Goal: Task Accomplishment & Management: Manage account settings

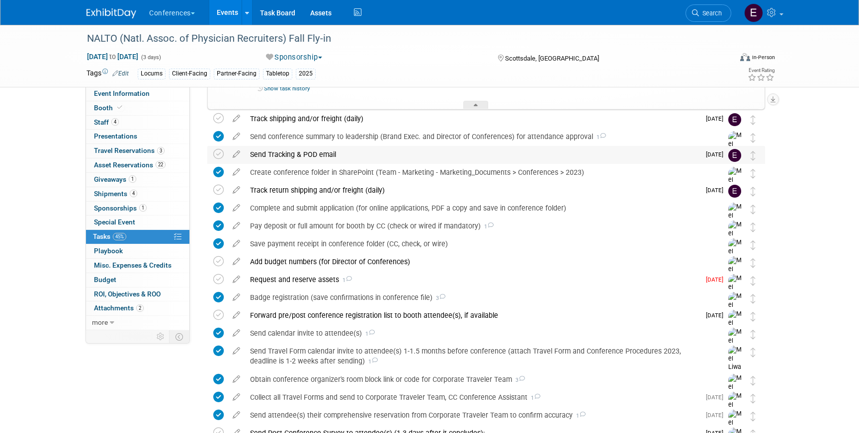
scroll to position [1923, 0]
click at [723, 18] on link "Search" at bounding box center [708, 12] width 46 height 17
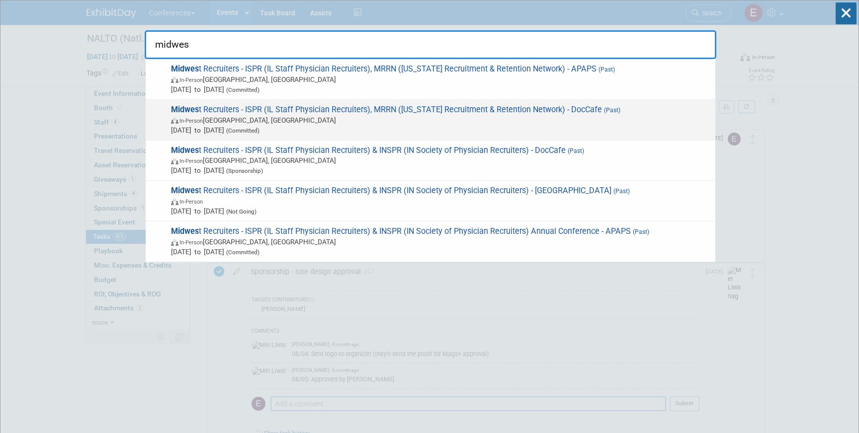
type input "midwes"
click at [566, 103] on div "Midwes t Recruiters - ISPR (IL Staff Physician Recruiters), MRRN (Michigan Recr…" at bounding box center [431, 120] width 570 height 41
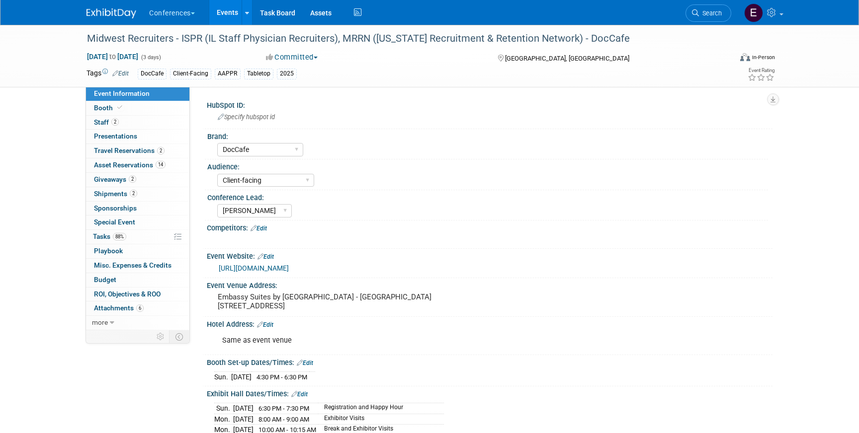
select select "DocCafe"
select select "Client-facing"
select select "[PERSON_NAME]"
click at [115, 191] on span "Shipments 2" at bounding box center [115, 194] width 43 height 8
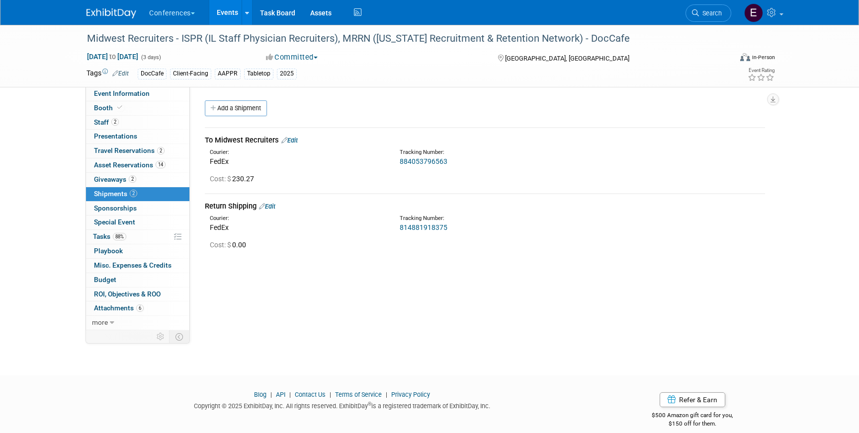
click at [127, 186] on div "2 Giveaways 2 Giveaways" at bounding box center [137, 180] width 103 height 14
click at [123, 184] on link "2 Giveaways 2" at bounding box center [137, 180] width 103 height 14
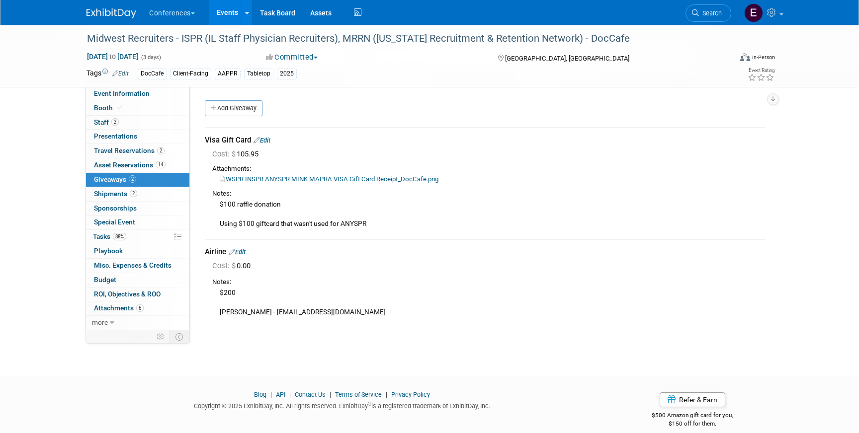
click at [264, 138] on link "Edit" at bounding box center [261, 140] width 17 height 7
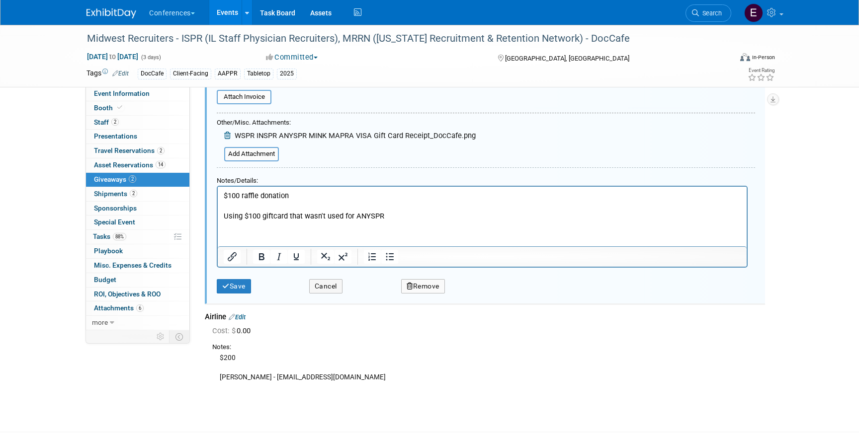
scroll to position [203, 0]
click at [231, 288] on button "Save" at bounding box center [234, 287] width 34 height 14
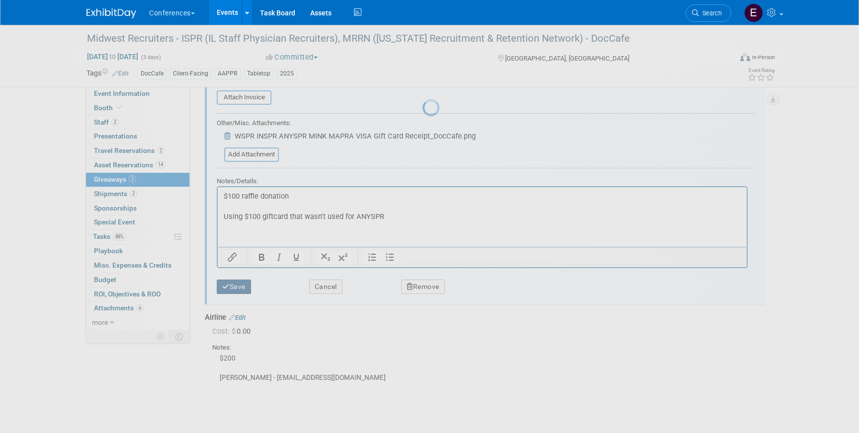
scroll to position [11, 0]
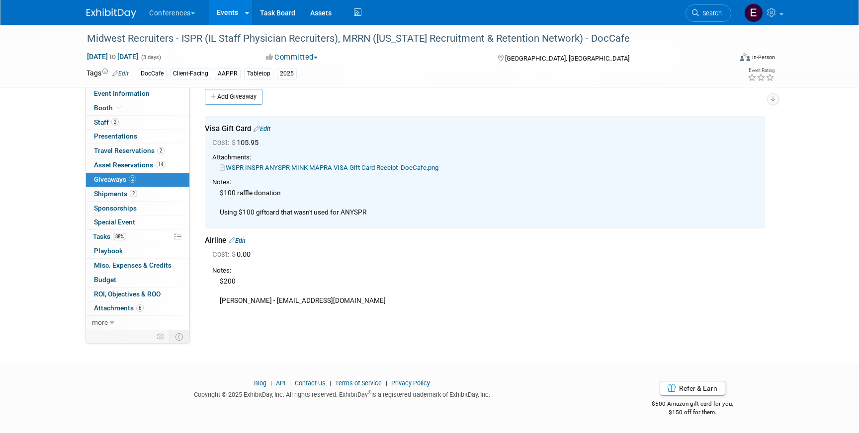
click at [246, 240] on link "Edit" at bounding box center [237, 240] width 17 height 7
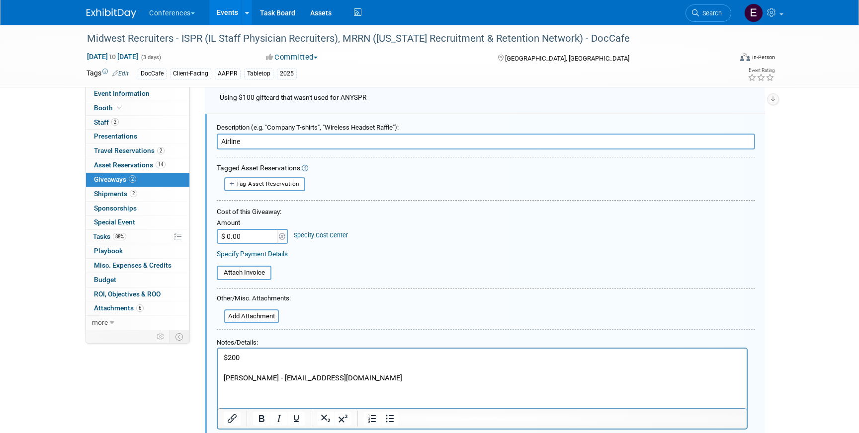
scroll to position [127, 0]
click at [257, 237] on input "$ 0.00" at bounding box center [248, 236] width 62 height 15
type input "$ 200.00"
click at [318, 229] on div "Specify Cost Center" at bounding box center [321, 230] width 54 height 19
click at [316, 234] on link "Specify Cost Center" at bounding box center [321, 234] width 54 height 7
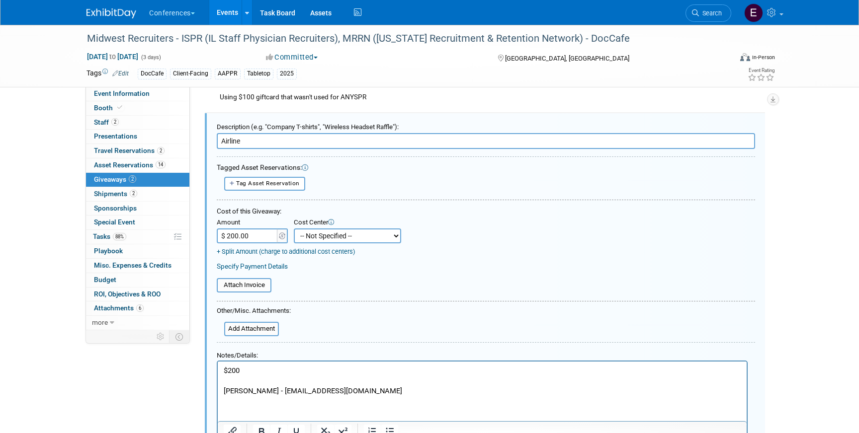
click at [321, 237] on select "-- Not Specified -- Aya Education Aya Healthcare Aya Locums Bespoke Corporate […" at bounding box center [347, 236] width 107 height 15
select select "18965878"
click at [294, 229] on select "-- Not Specified -- Aya Education Aya Healthcare Aya Locums Bespoke Corporate […" at bounding box center [347, 236] width 107 height 15
click at [259, 327] on input "file" at bounding box center [219, 329] width 118 height 12
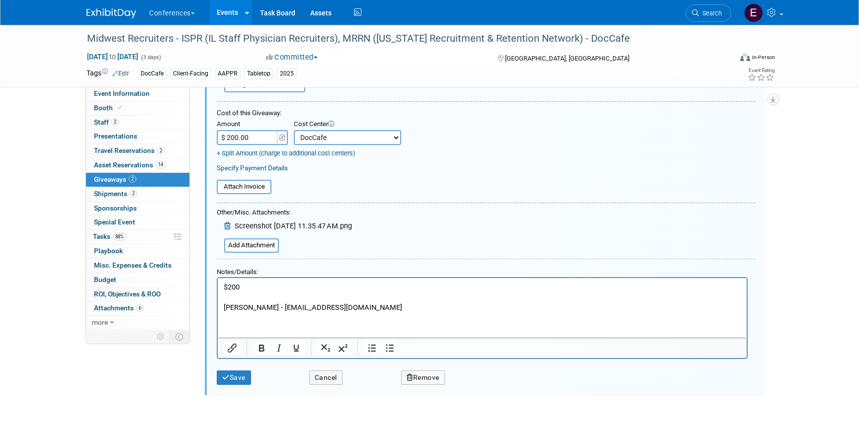
scroll to position [229, 0]
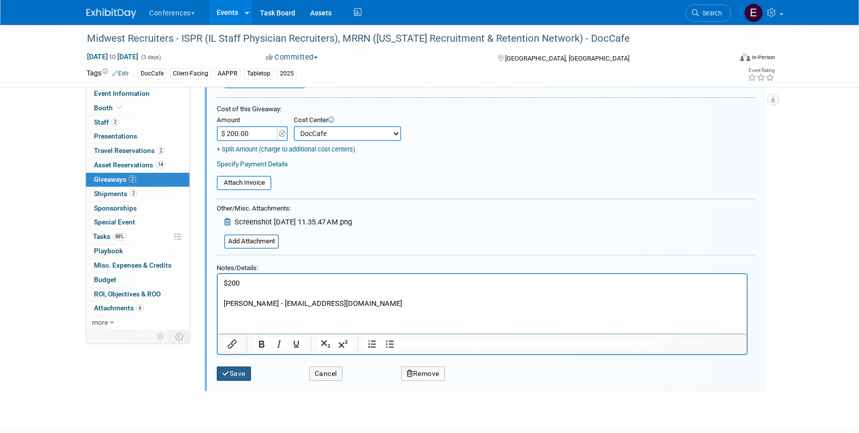
click at [236, 368] on button "Save" at bounding box center [234, 374] width 34 height 14
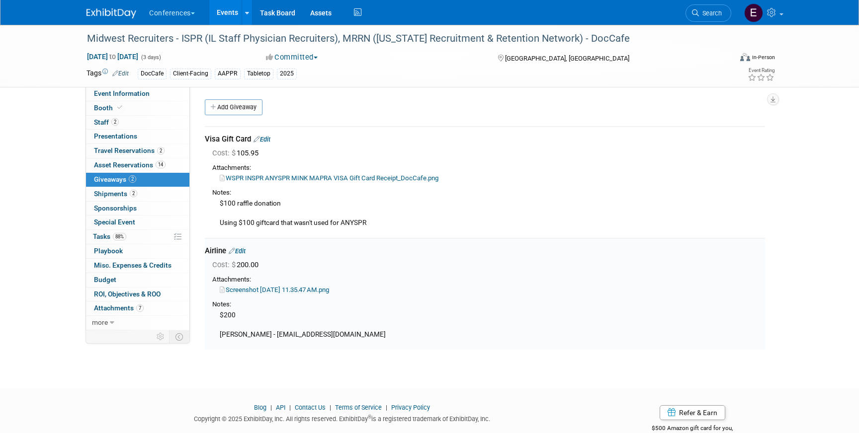
scroll to position [0, 0]
click at [122, 239] on span "88%" at bounding box center [119, 236] width 13 height 7
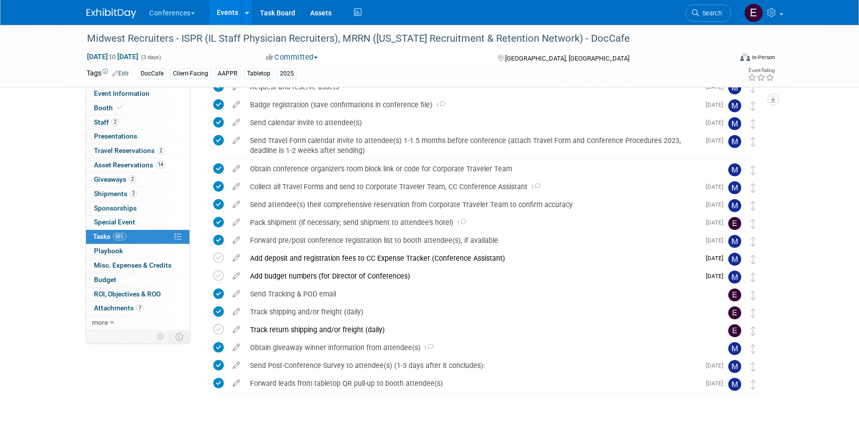
scroll to position [232, 0]
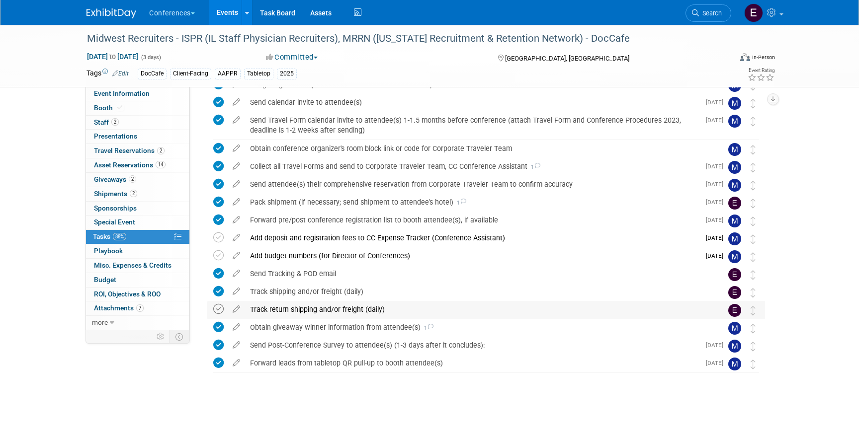
click at [216, 307] on icon at bounding box center [218, 309] width 10 height 10
click at [282, 327] on div "Obtain giveaway winner information from attendee(s) 1" at bounding box center [476, 327] width 463 height 17
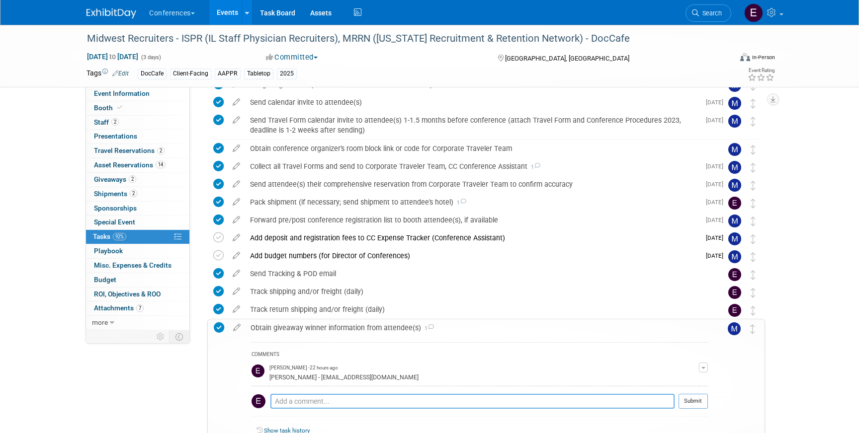
click at [332, 404] on textarea at bounding box center [472, 401] width 404 height 15
type textarea "emailed Laura the Delta giftcard"
click at [693, 403] on button "Submit" at bounding box center [692, 401] width 29 height 15
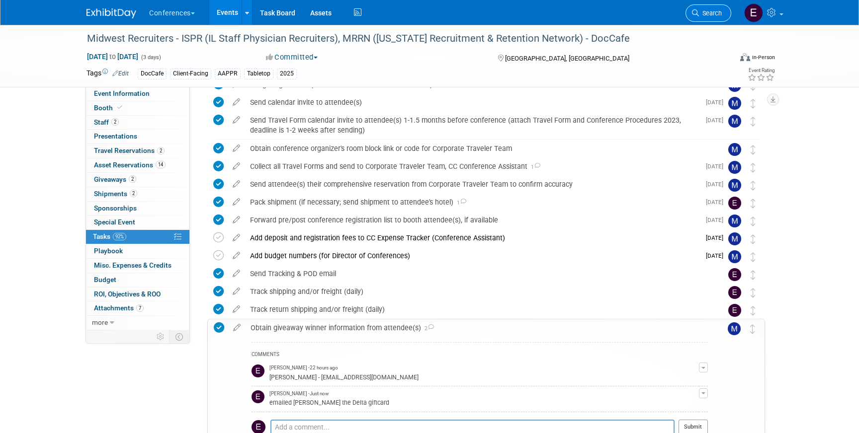
click at [704, 20] on link "Search" at bounding box center [708, 12] width 46 height 17
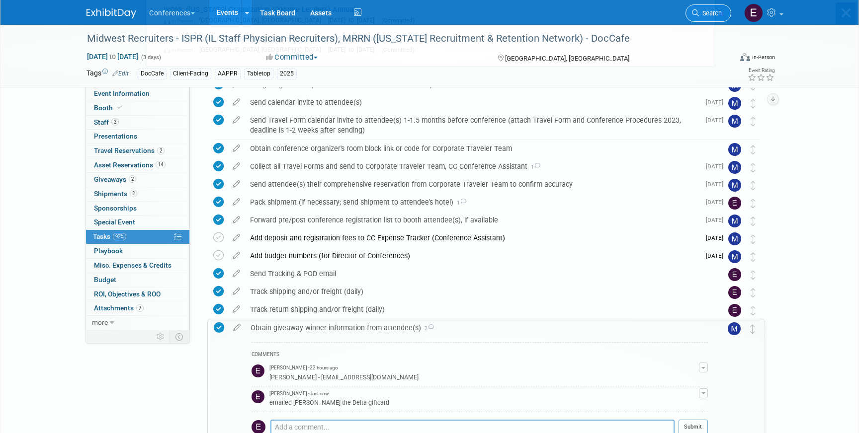
scroll to position [0, 0]
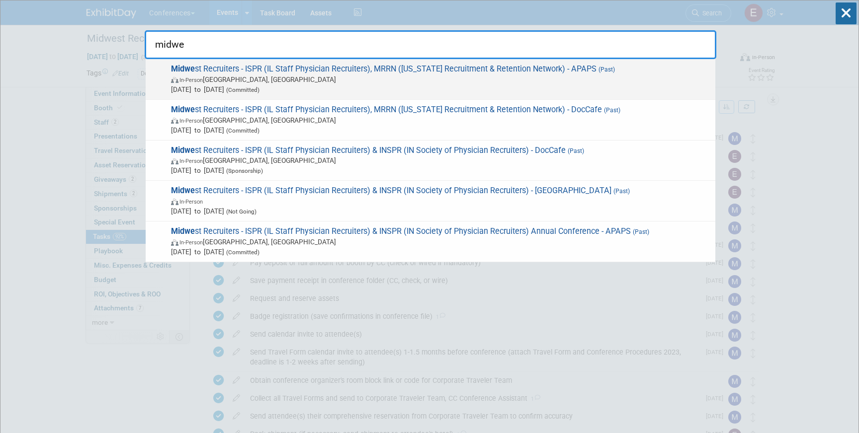
type input "midwe"
click at [490, 88] on span "Sep 7, 2025 to Sep 9, 2025 (Committed)" at bounding box center [440, 89] width 539 height 10
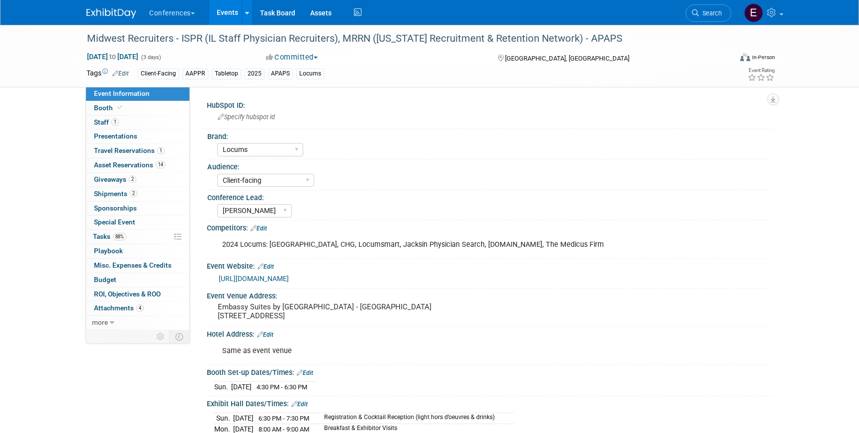
select select "Locums"
select select "Client-facing"
select select "[PERSON_NAME]"
click at [143, 235] on link "88% Tasks 88%" at bounding box center [137, 237] width 103 height 14
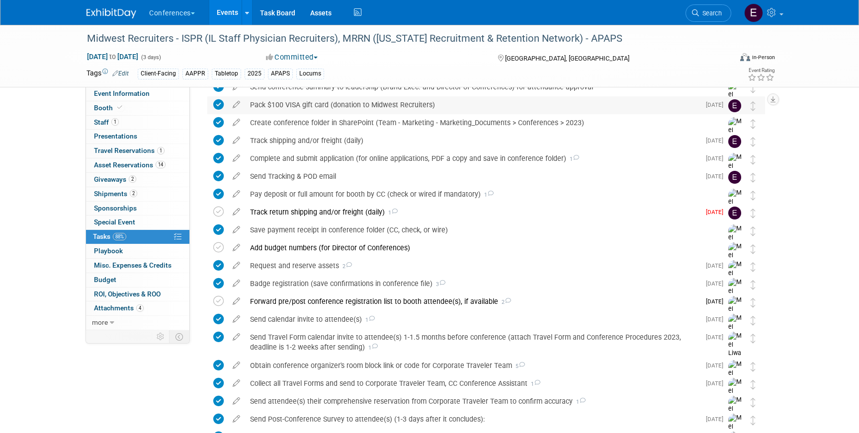
scroll to position [147, 0]
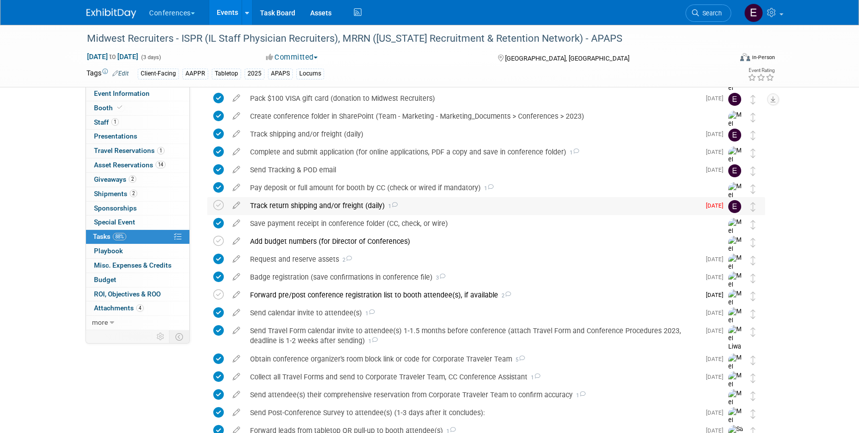
click at [339, 209] on div "Track return shipping and/or freight (daily) 1" at bounding box center [472, 205] width 455 height 17
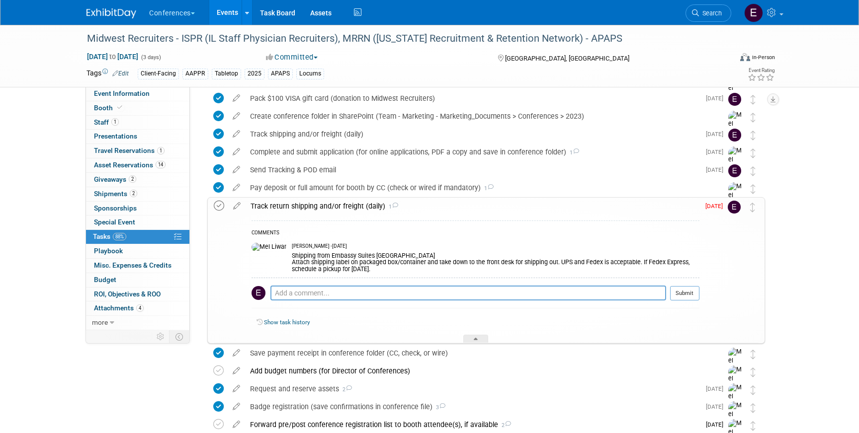
click at [218, 209] on icon at bounding box center [219, 206] width 10 height 10
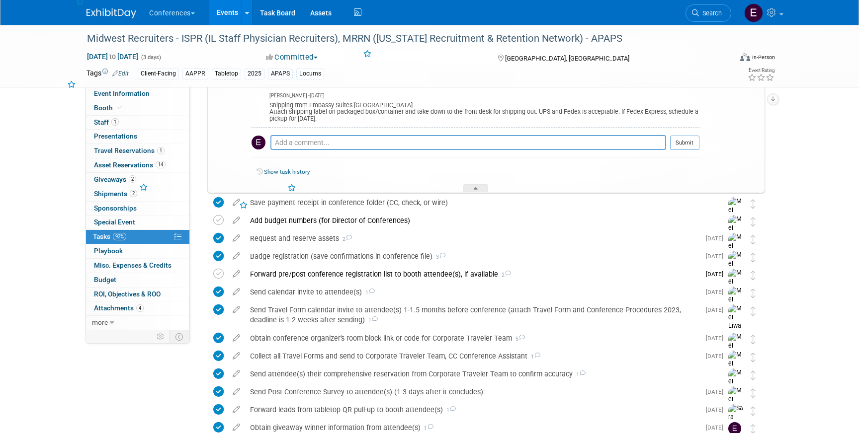
scroll to position [362, 0]
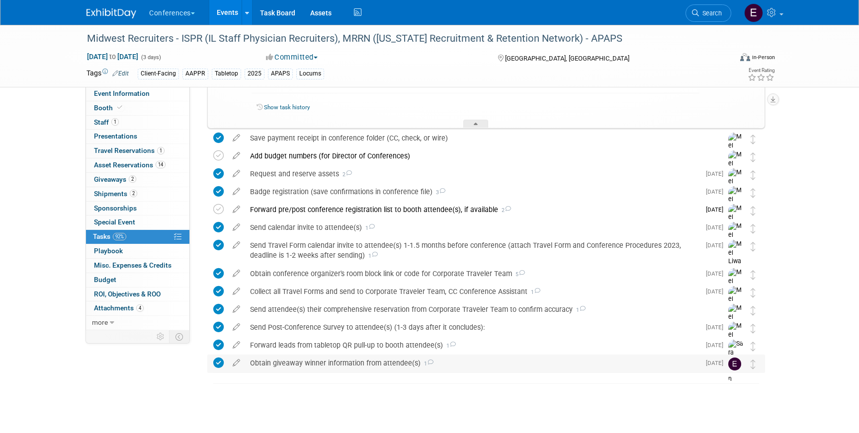
click at [322, 367] on div "Obtain giveaway winner information from attendee(s) 1" at bounding box center [472, 363] width 455 height 17
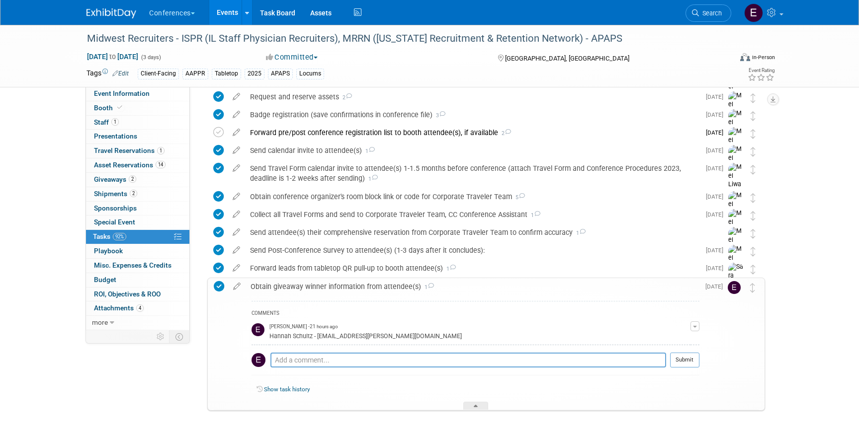
scroll to position [478, 0]
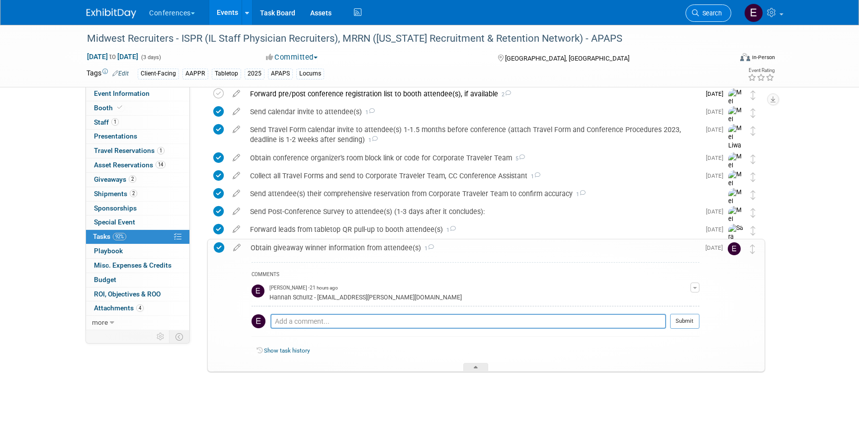
click at [706, 14] on span "Search" at bounding box center [710, 12] width 23 height 7
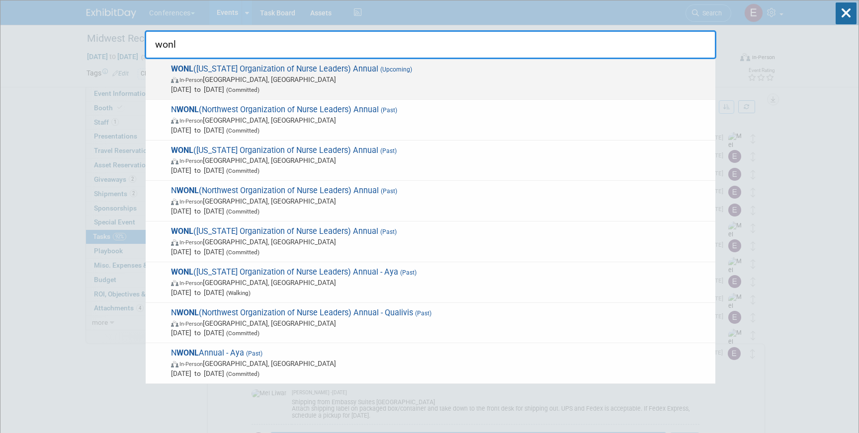
type input "wonl"
click at [363, 82] on span "In-Person Pewaukee, WI" at bounding box center [440, 80] width 539 height 10
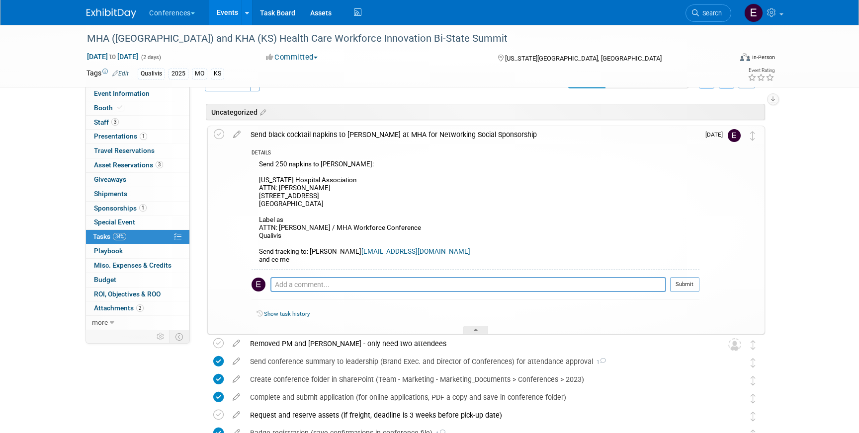
scroll to position [36, 0]
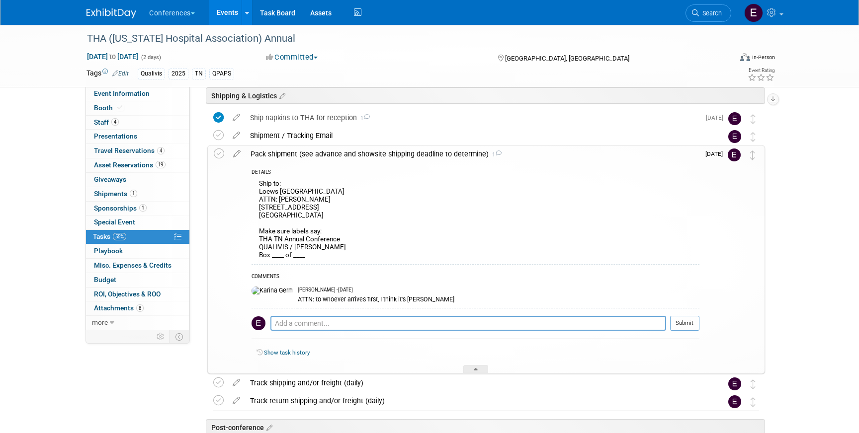
scroll to position [650, 0]
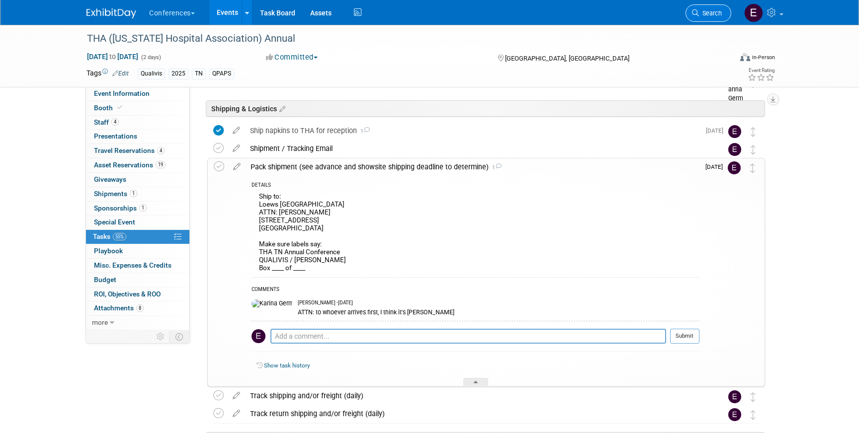
click at [697, 6] on link "Search" at bounding box center [708, 12] width 46 height 17
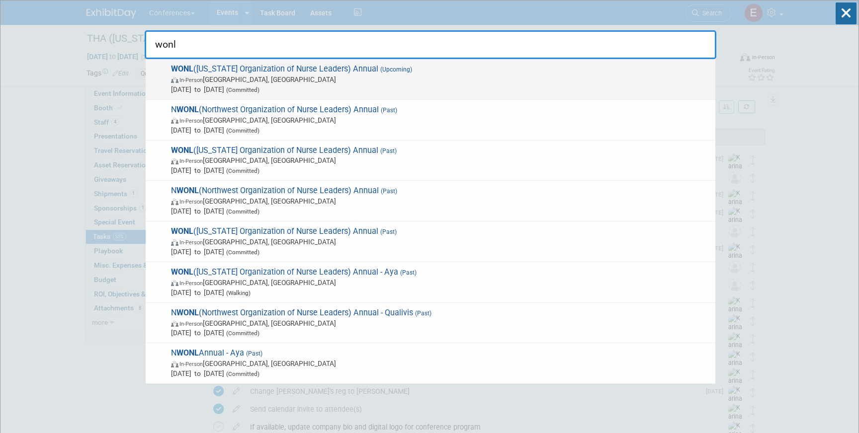
type input "wonl"
click at [319, 69] on span "WONL (Wisconsin Organization of Nurse Leaders) Annual (Upcoming) In-Person Pewa…" at bounding box center [439, 79] width 542 height 30
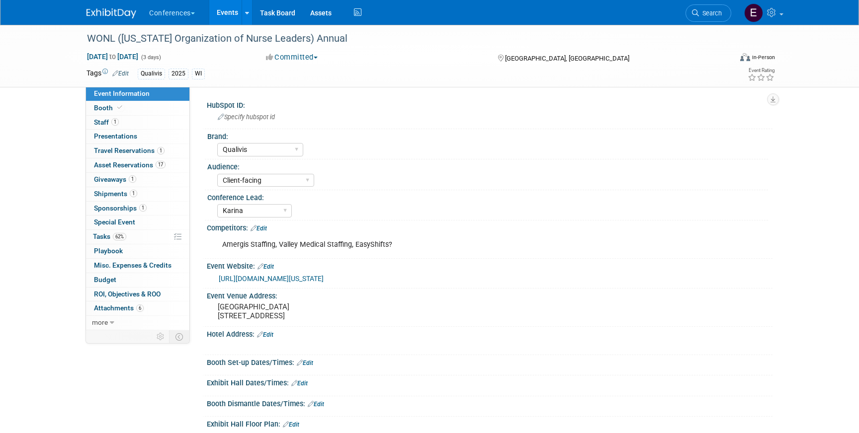
select select "Qualivis"
select select "Client-facing"
select select "Karina"
click at [137, 238] on link "62% Tasks 62%" at bounding box center [137, 237] width 103 height 14
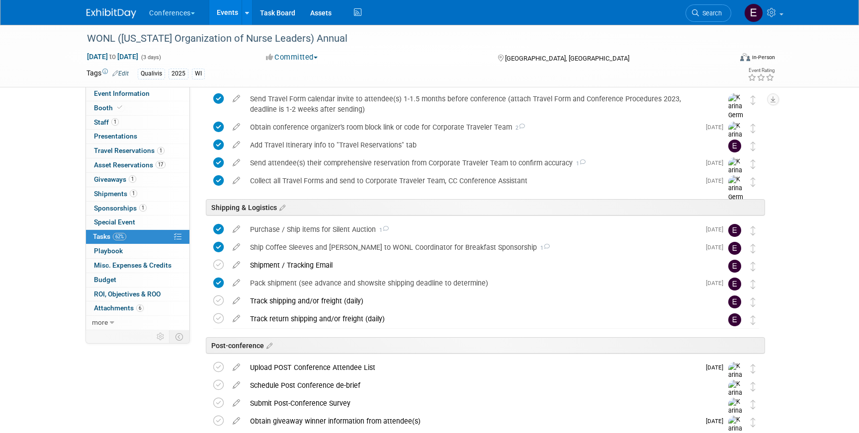
scroll to position [462, 0]
click at [311, 234] on div "Purchase / Ship items for Silent Auction 1" at bounding box center [472, 229] width 455 height 17
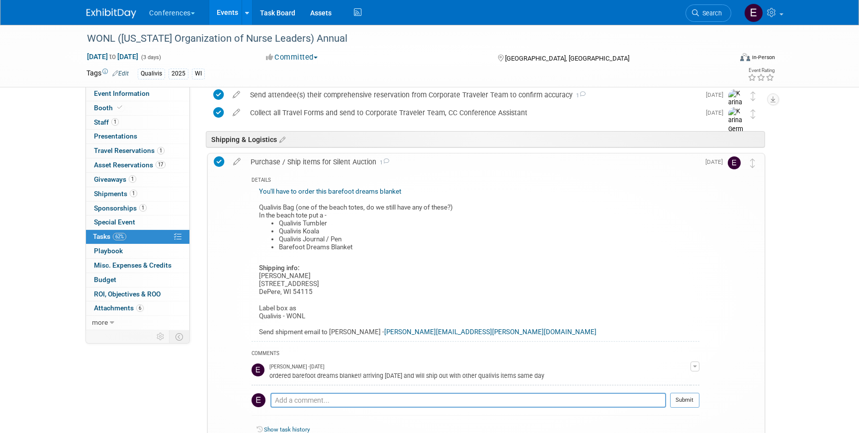
scroll to position [532, 0]
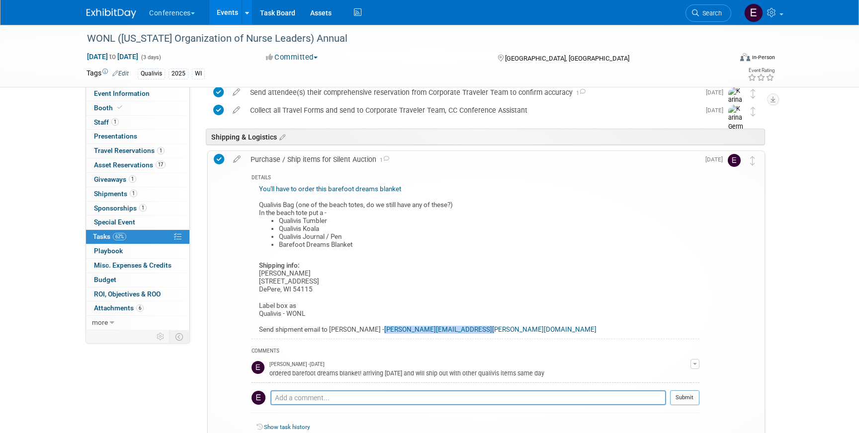
drag, startPoint x: 448, startPoint y: 332, endPoint x: 355, endPoint y: 332, distance: 92.9
click at [355, 332] on div "You'll have to order this barefoot dreams blanket Qualivis Bag (one of the beac…" at bounding box center [476, 261] width 448 height 156
copy link "Annye.Graff@emplifyhealth.org"
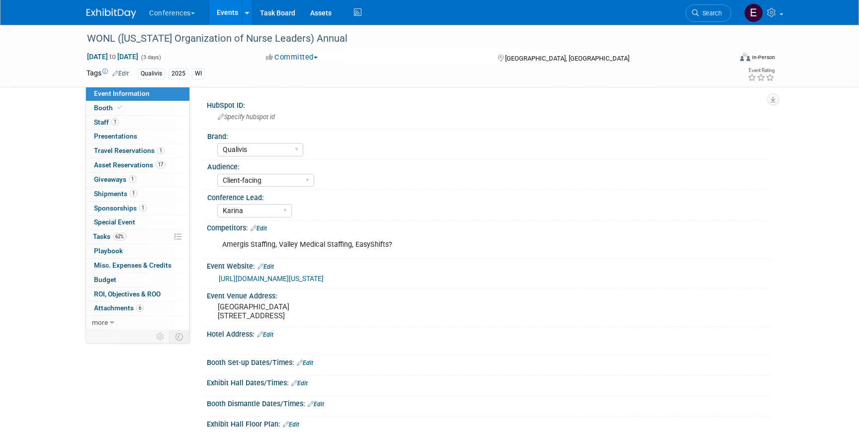
select select "Qualivis"
select select "Client-facing"
select select "Karina"
click at [110, 192] on span "Shipments 1" at bounding box center [115, 194] width 43 height 8
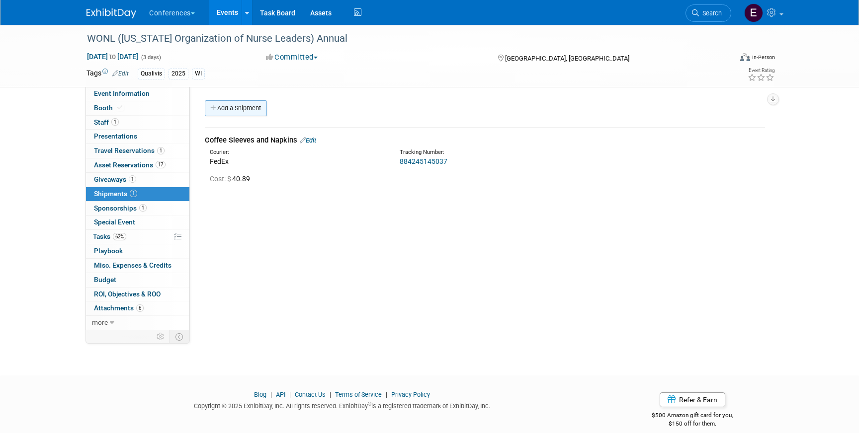
click at [231, 112] on link "Add a Shipment" at bounding box center [236, 108] width 62 height 16
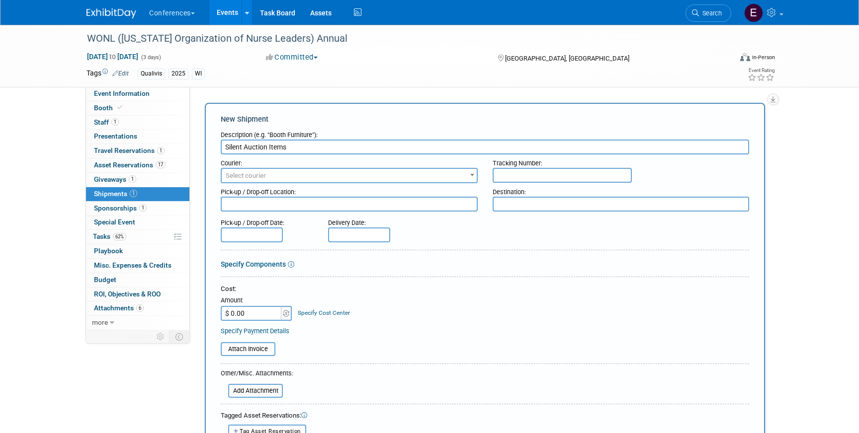
type input "Silent Auction Items"
click at [278, 174] on span "Select courier" at bounding box center [349, 176] width 255 height 14
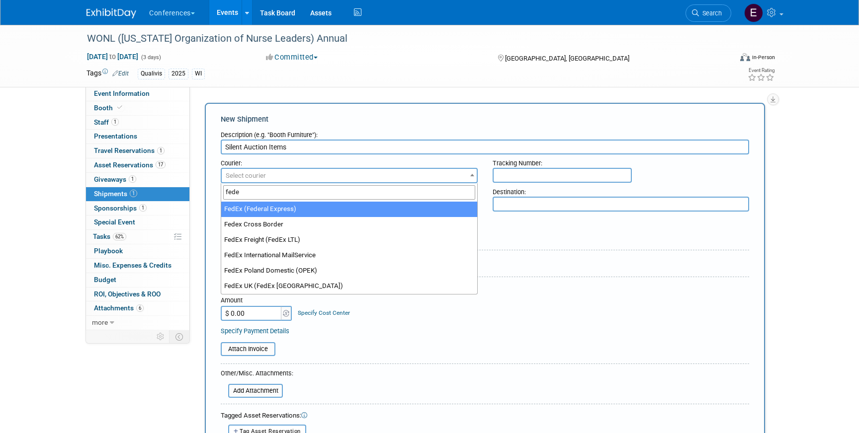
type input "fede"
select select "206"
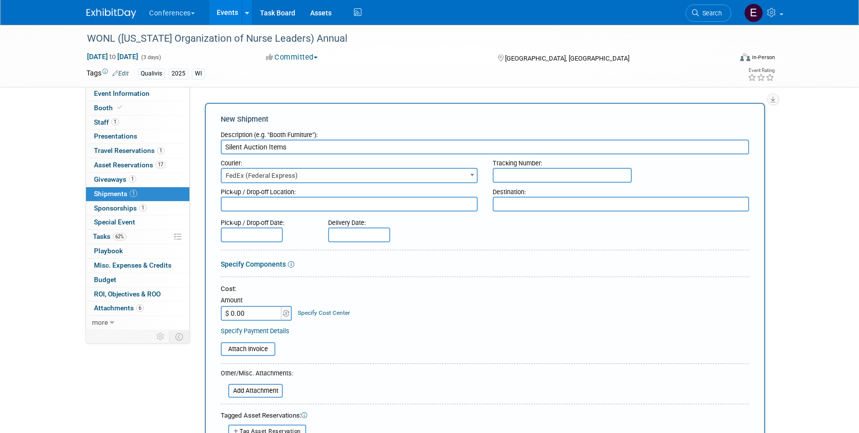
click at [522, 173] on input "text" at bounding box center [562, 175] width 139 height 15
paste input "884277083590"
type input "884277083590"
click at [267, 317] on input "$ 0.00" at bounding box center [252, 313] width 62 height 15
type input "$ 40.89"
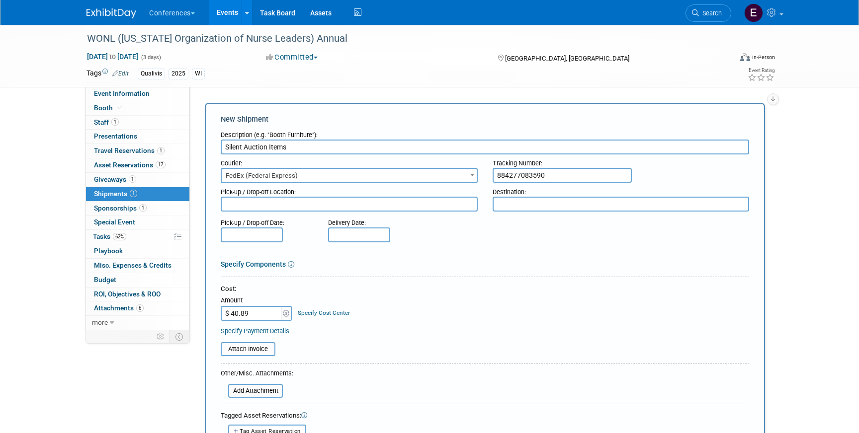
click at [310, 310] on link "Specify Cost Center" at bounding box center [324, 313] width 52 height 7
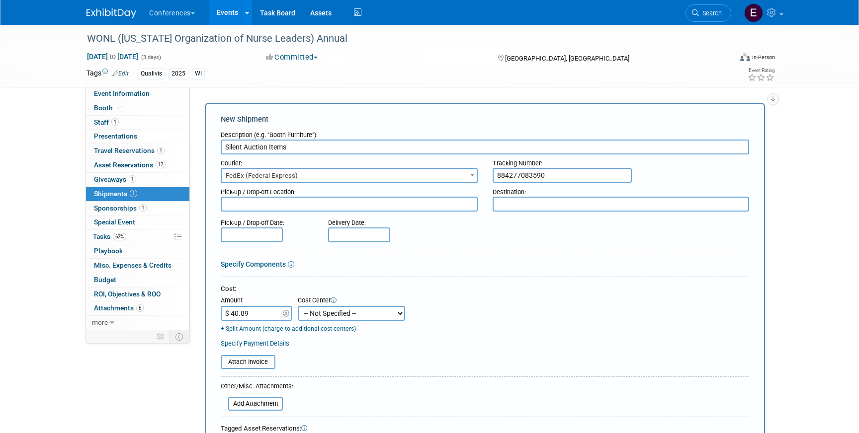
click at [359, 314] on select "-- Not Specified -- Aya Education Aya Healthcare Aya Locums Bespoke Corporate D…" at bounding box center [351, 313] width 107 height 15
select select "18965874"
click at [298, 306] on select "-- Not Specified -- Aya Education Aya Healthcare Aya Locums Bespoke Corporate D…" at bounding box center [351, 313] width 107 height 15
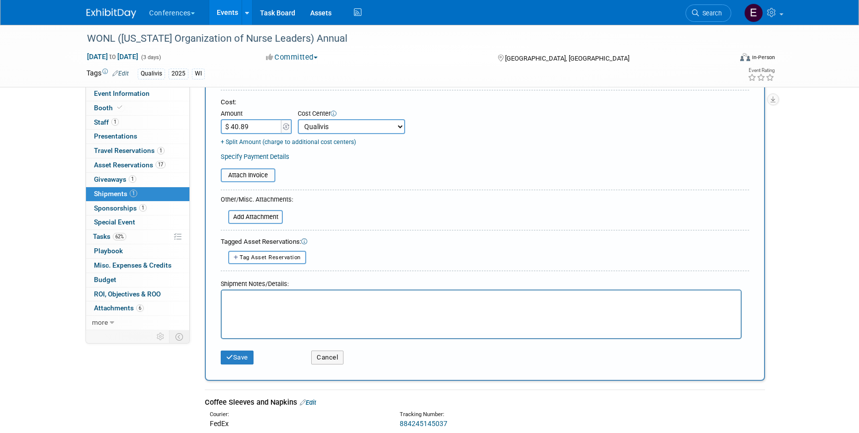
scroll to position [205, 0]
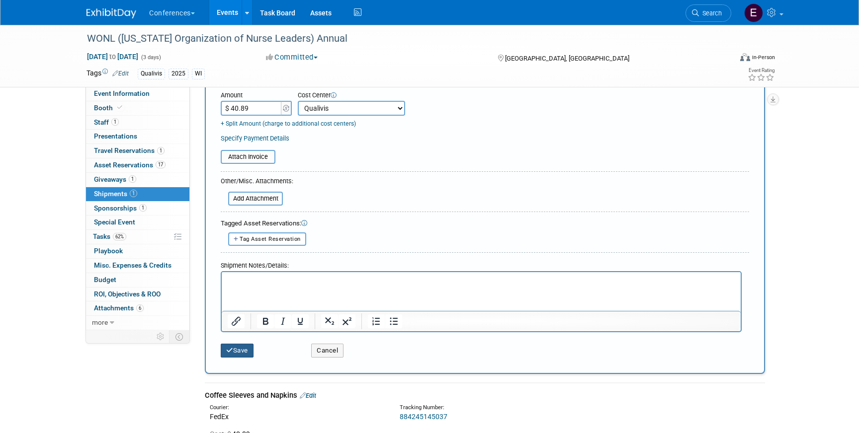
click at [233, 349] on button "Save" at bounding box center [237, 351] width 33 height 14
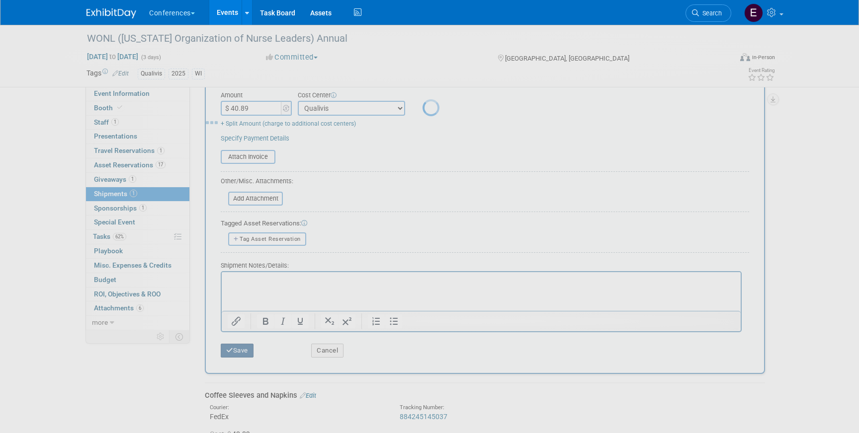
scroll to position [11, 0]
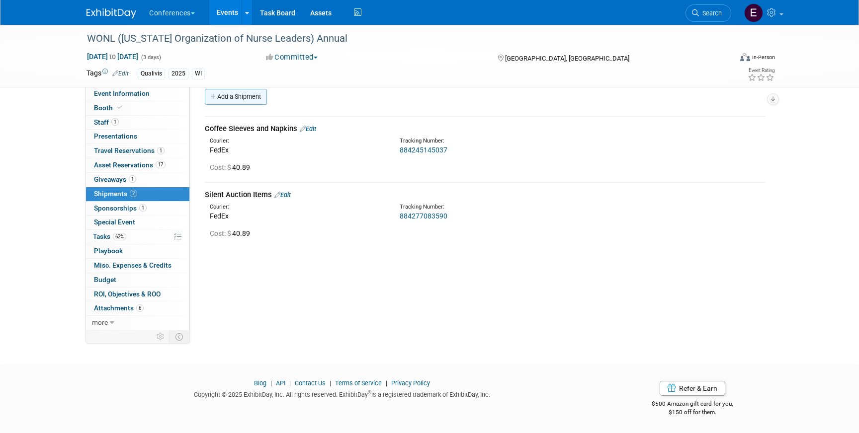
click at [243, 101] on link "Add a Shipment" at bounding box center [236, 97] width 62 height 16
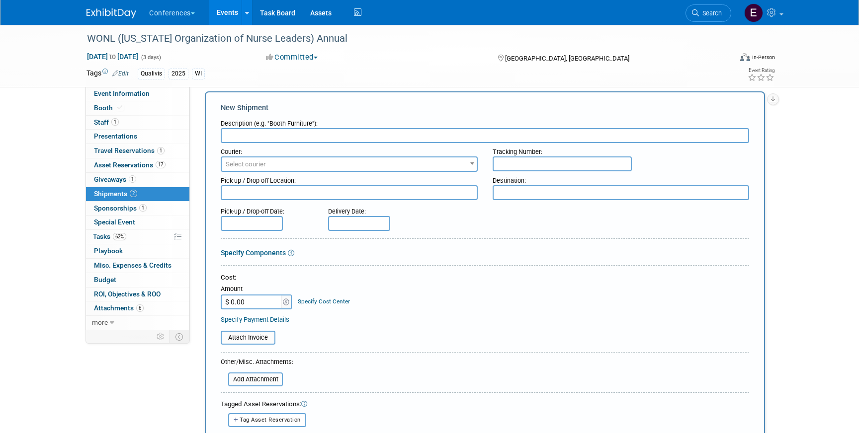
scroll to position [0, 0]
type input "To WONL"
click at [302, 168] on span "Select courier" at bounding box center [349, 165] width 255 height 14
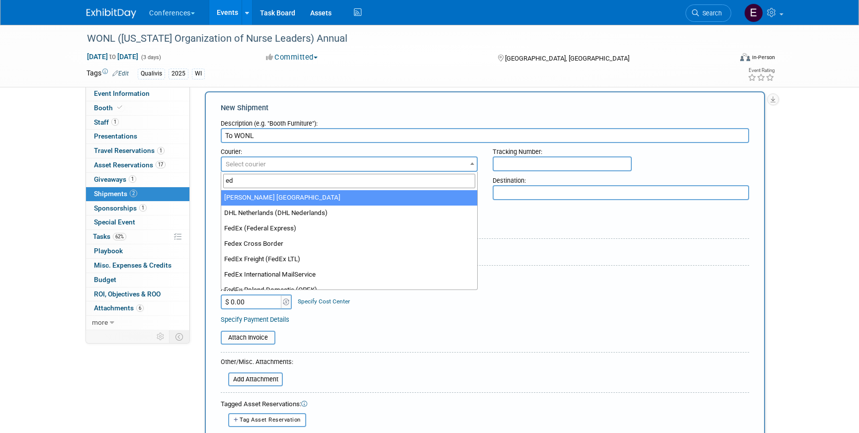
type input "e"
type input "fed"
select select "206"
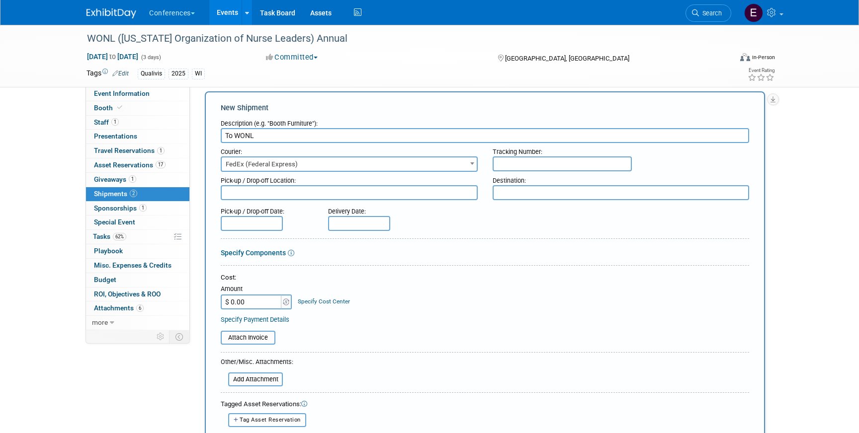
click at [545, 168] on input "text" at bounding box center [562, 164] width 139 height 15
paste input "884277138773"
type input "884277138773"
click at [268, 303] on input "$ 0.00" at bounding box center [252, 302] width 62 height 15
type input "$ 156.71"
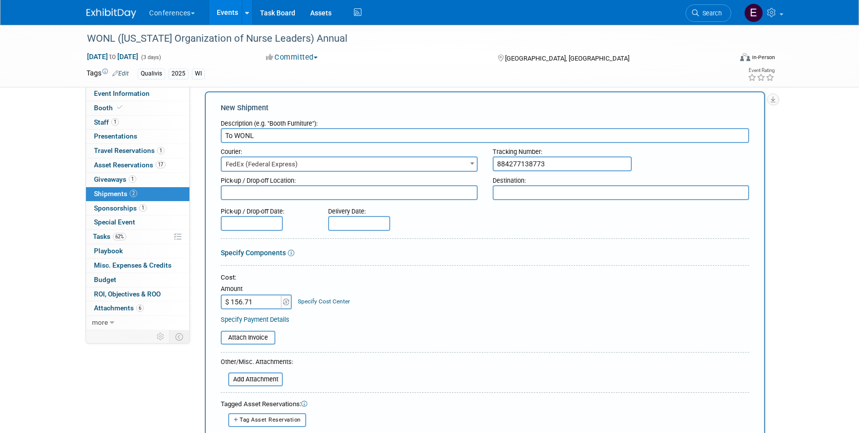
click at [332, 308] on td "Specify Cost Center Cost Center -- Not Specified -- Aya Education Aya Healthcar…" at bounding box center [321, 296] width 57 height 27
click at [327, 302] on link "Specify Cost Center" at bounding box center [324, 301] width 52 height 7
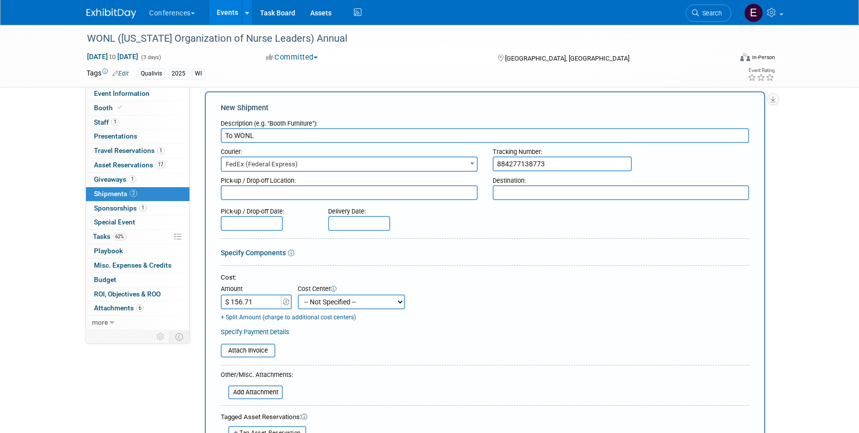
click at [324, 298] on select "-- Not Specified -- Aya Education Aya Healthcare Aya Locums Bespoke Corporate D…" at bounding box center [351, 302] width 107 height 15
select select "18965874"
click at [298, 295] on select "-- Not Specified -- Aya Education Aya Healthcare Aya Locums Bespoke Corporate D…" at bounding box center [351, 302] width 107 height 15
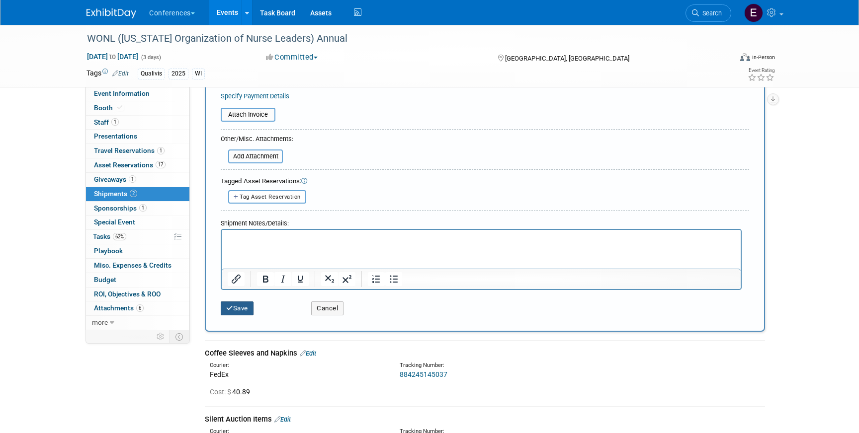
click at [223, 309] on button "Save" at bounding box center [237, 309] width 33 height 14
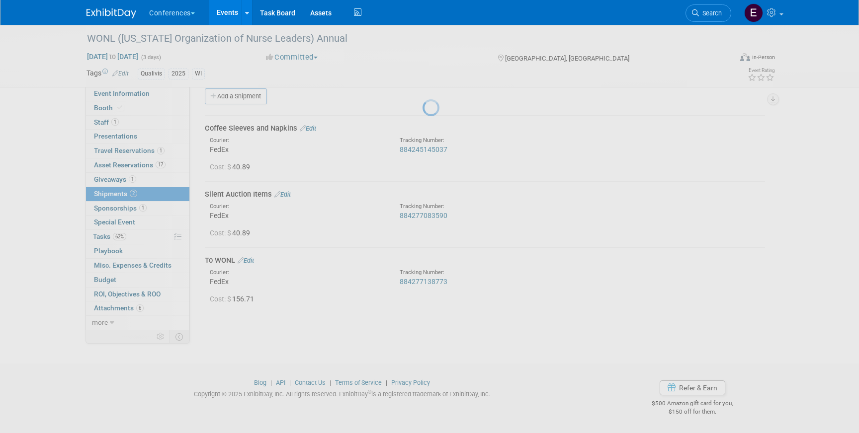
scroll to position [11, 0]
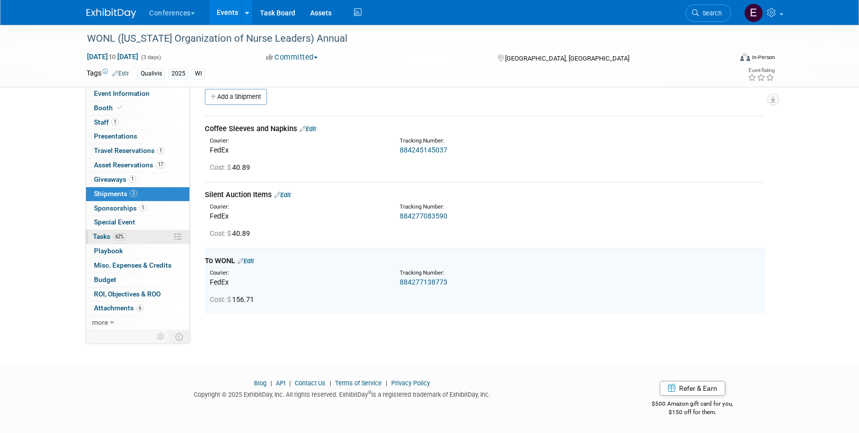
click at [113, 242] on link "62% Tasks 62%" at bounding box center [137, 237] width 103 height 14
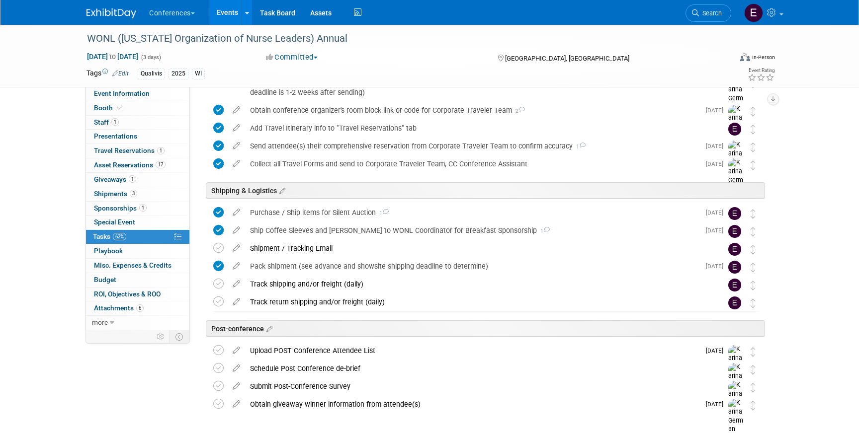
scroll to position [520, 0]
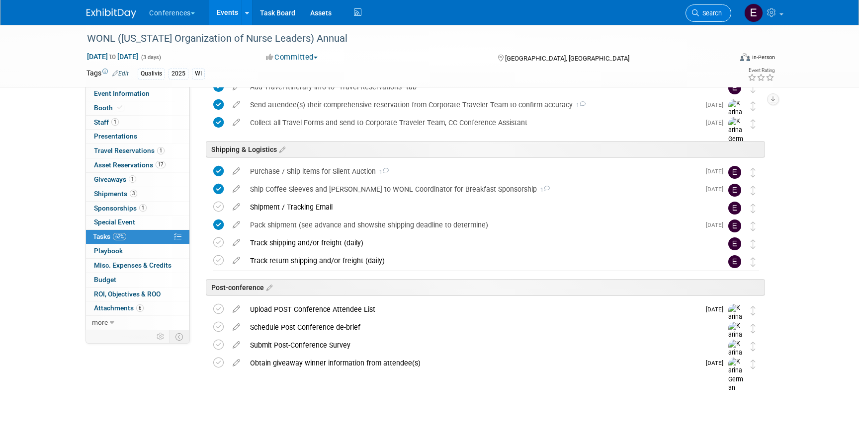
click at [715, 8] on link "Search" at bounding box center [708, 12] width 46 height 17
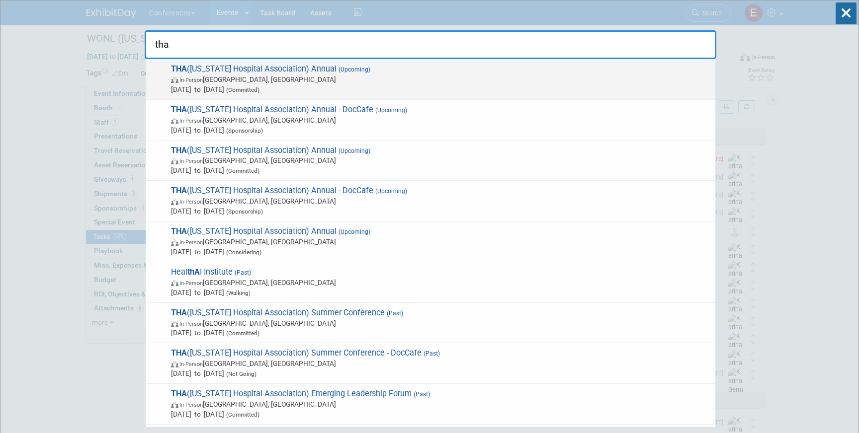
type input "tha"
click at [329, 81] on span "In-Person Nashville, TN" at bounding box center [440, 80] width 539 height 10
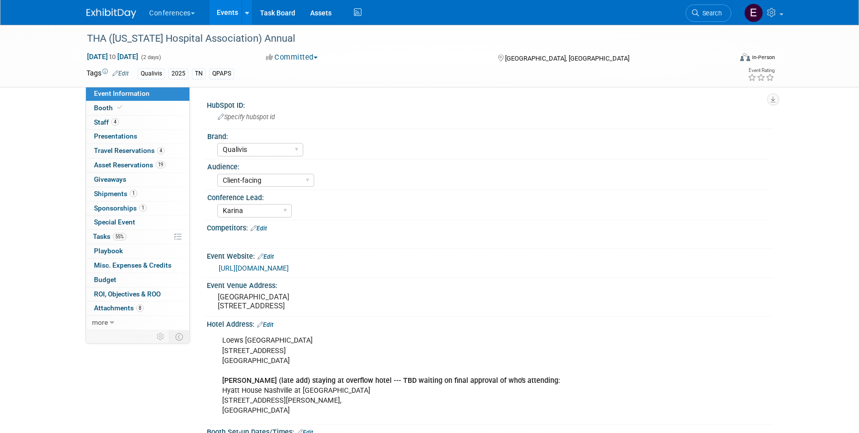
select select "Qualivis"
select select "Client-facing"
select select "Karina"
click at [118, 190] on span "Shipments 1" at bounding box center [115, 194] width 43 height 8
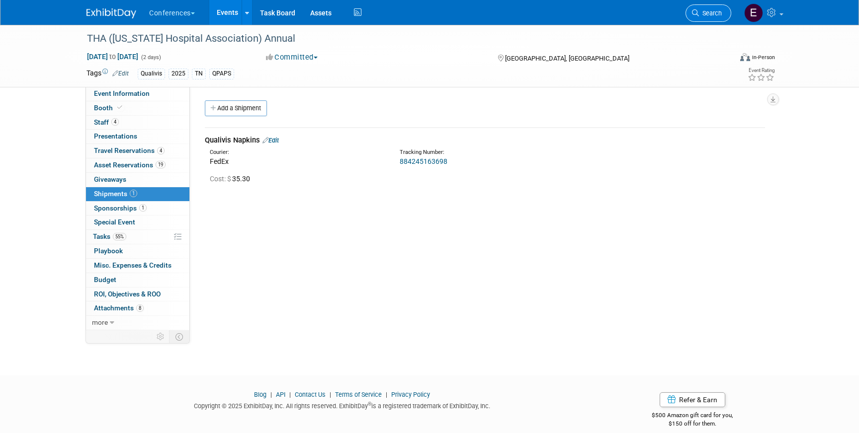
click at [693, 14] on icon at bounding box center [695, 12] width 7 height 7
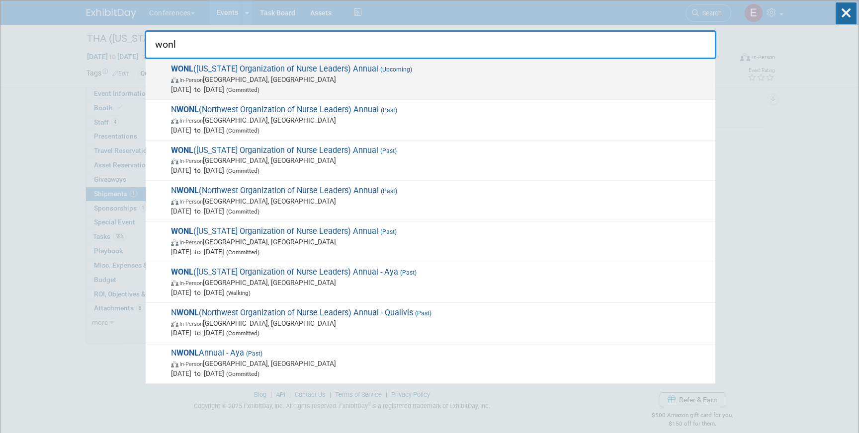
type input "wonl"
click at [359, 73] on span "WONL ([US_STATE] Organization of Nurse Leaders) Annual (Upcoming) In-Person [GE…" at bounding box center [439, 79] width 542 height 30
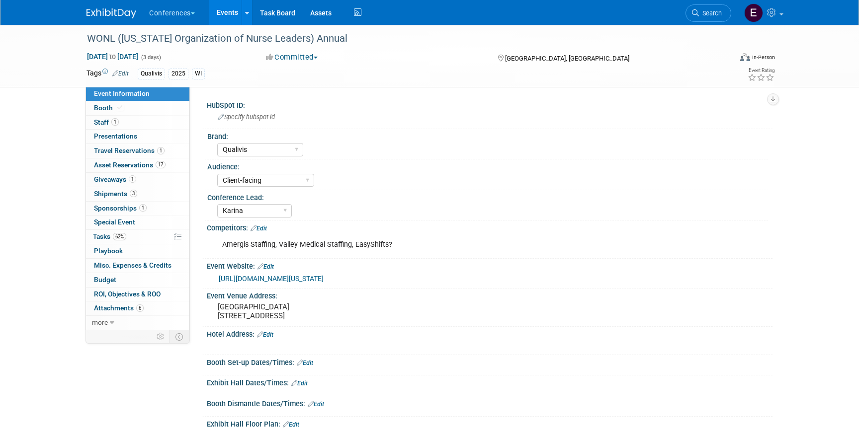
select select "Qualivis"
select select "Client-facing"
select select "Karina"
click at [107, 186] on link "1 Giveaways 1" at bounding box center [137, 180] width 103 height 14
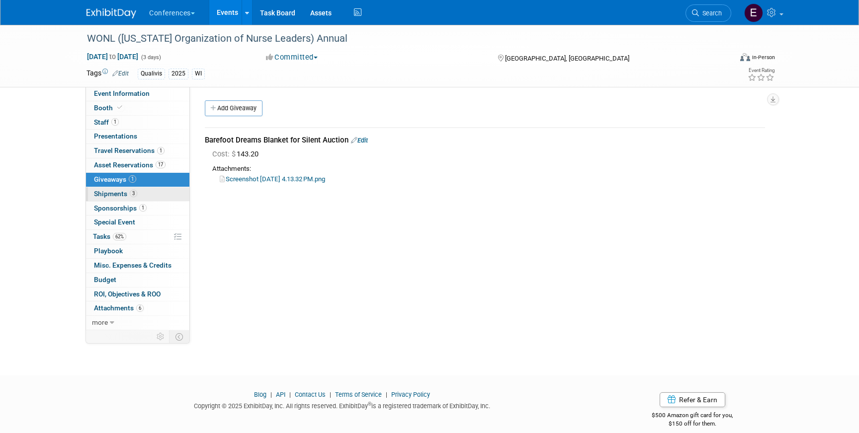
click at [107, 193] on span "Shipments 3" at bounding box center [115, 194] width 43 height 8
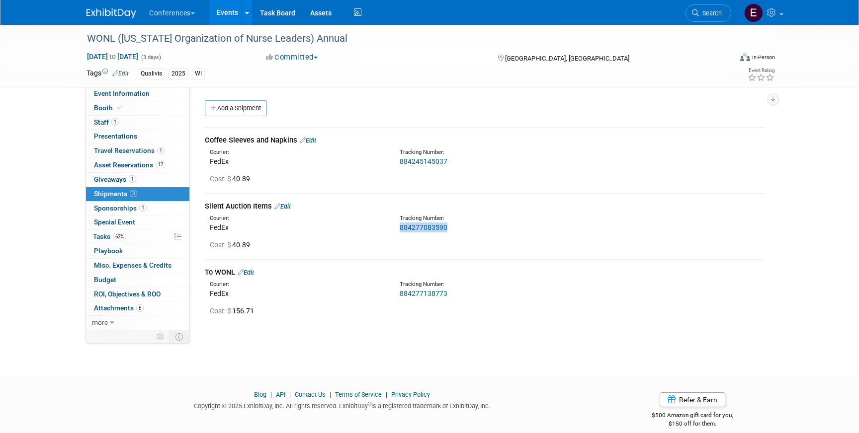
drag, startPoint x: 449, startPoint y: 226, endPoint x: 396, endPoint y: 227, distance: 53.7
click at [395, 227] on div "Tracking Number: 884277083590" at bounding box center [511, 224] width 238 height 18
copy link "884277083590"
click at [428, 227] on link "884277083590" at bounding box center [424, 228] width 48 height 8
click at [127, 242] on link "62% Tasks 62%" at bounding box center [137, 237] width 103 height 14
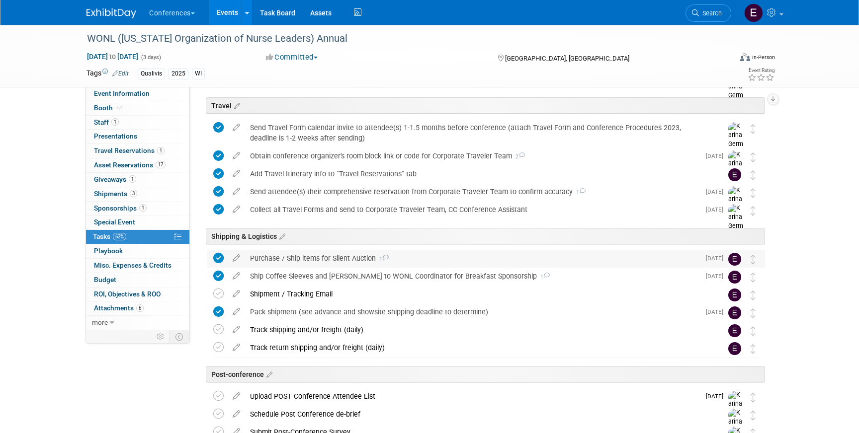
scroll to position [441, 0]
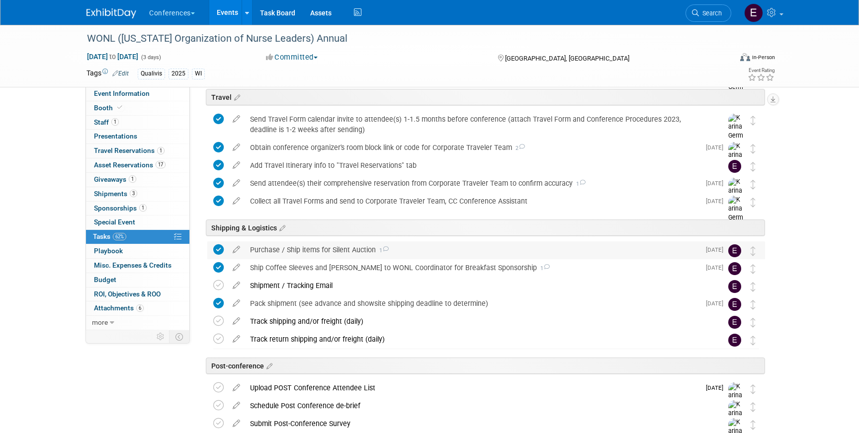
click at [278, 251] on div "Purchase / Ship items for Silent Auction 1" at bounding box center [472, 250] width 455 height 17
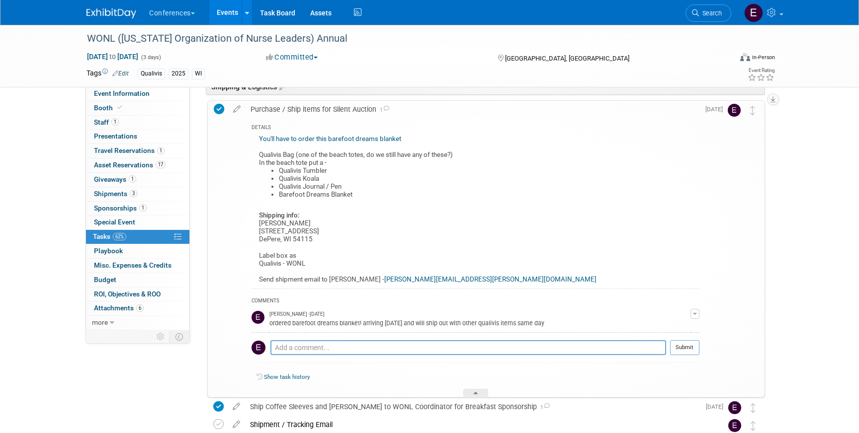
scroll to position [602, 0]
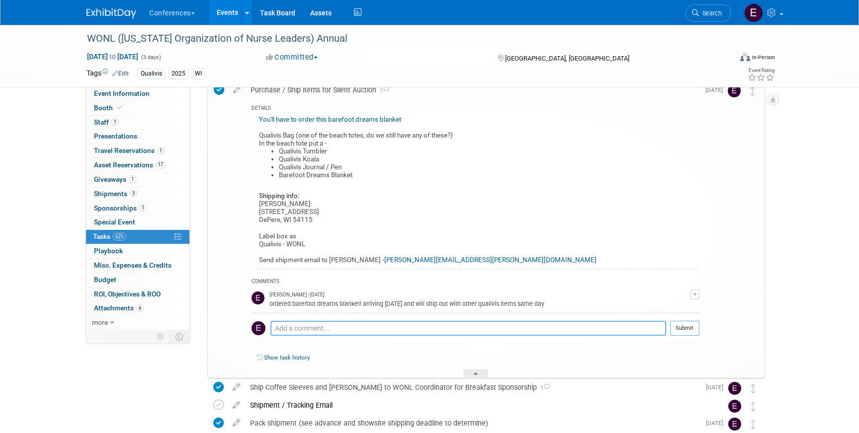
click at [301, 332] on textarea at bounding box center [468, 328] width 396 height 15
type textarea "sent tracking to Annye"
click at [697, 327] on button "Submit" at bounding box center [684, 328] width 29 height 15
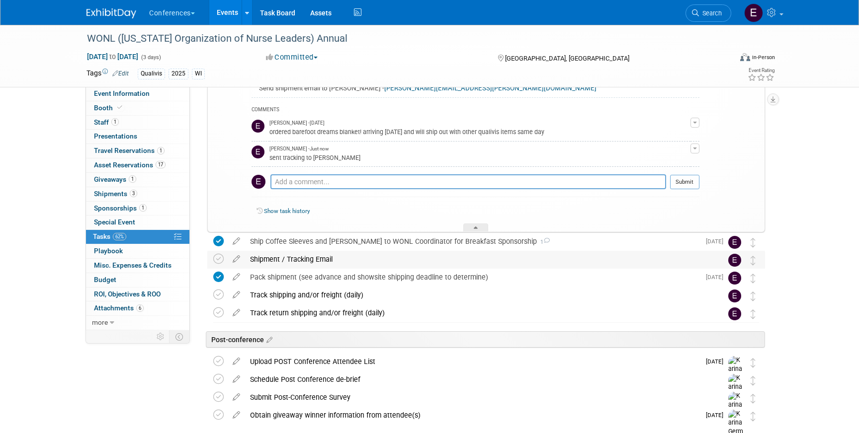
scroll to position [776, 0]
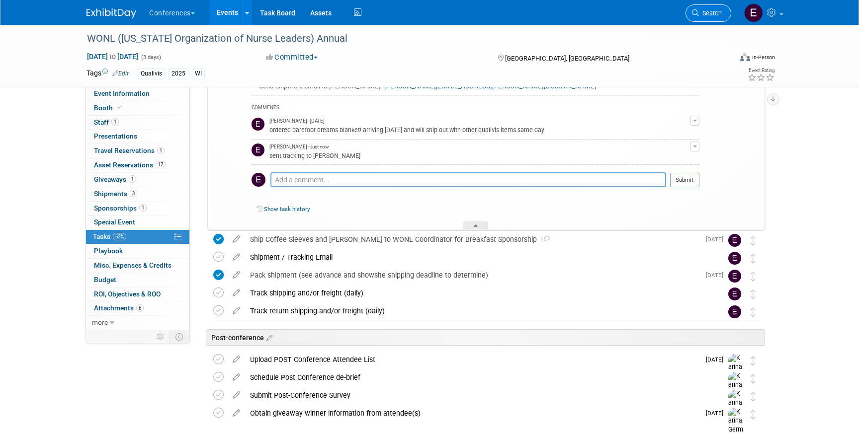
click at [703, 15] on span "Search" at bounding box center [710, 12] width 23 height 7
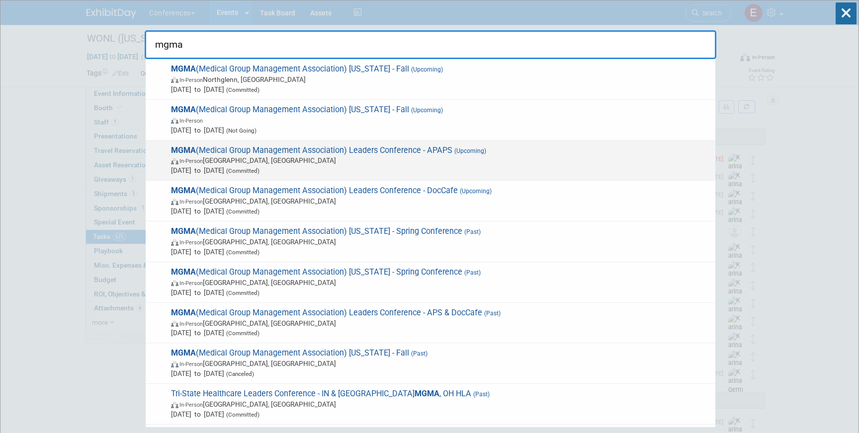
type input "mgma"
click at [399, 161] on span "In-Person Orlando, FL" at bounding box center [440, 161] width 539 height 10
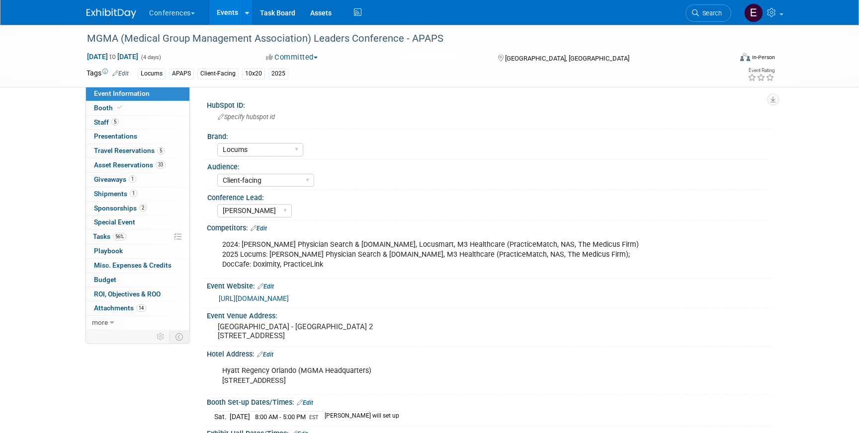
select select "Locums"
select select "Client-facing"
select select "[PERSON_NAME]"
click at [125, 122] on link "5 Staff 5" at bounding box center [137, 123] width 103 height 14
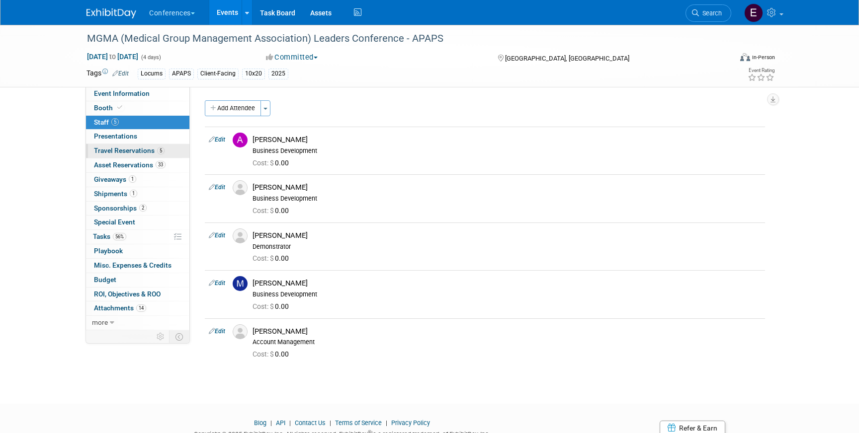
click at [140, 153] on span "Travel Reservations 5" at bounding box center [129, 151] width 71 height 8
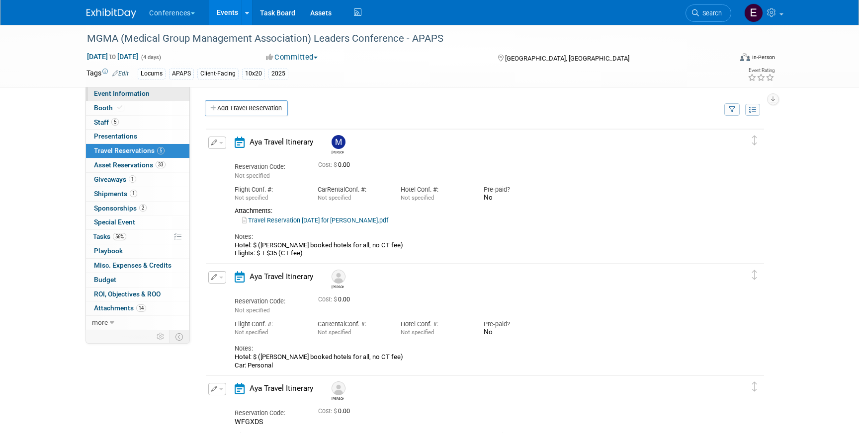
click at [140, 91] on span "Event Information" at bounding box center [122, 93] width 56 height 8
select select "Locums"
select select "Client-facing"
select select "[PERSON_NAME]"
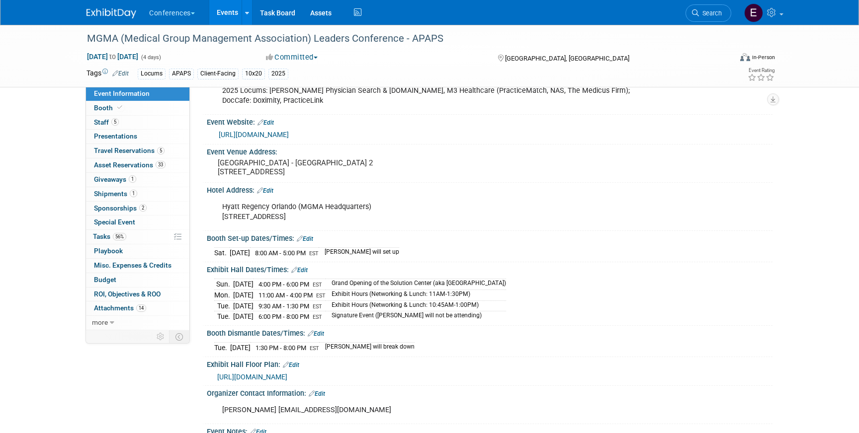
scroll to position [180, 0]
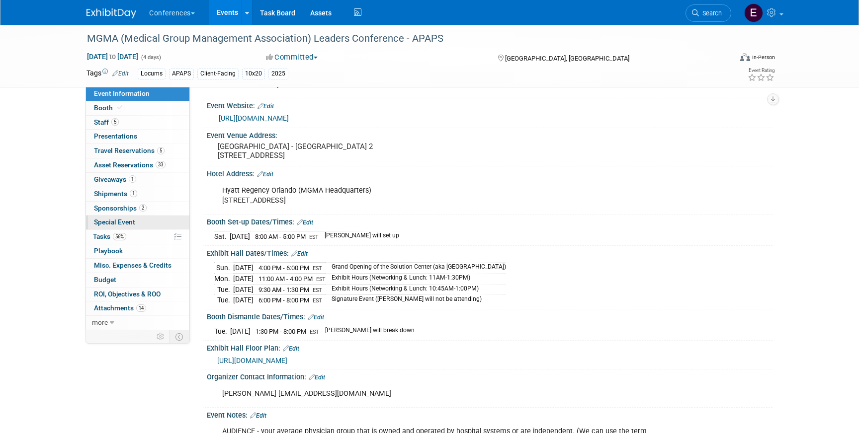
click at [139, 228] on link "Special Event" at bounding box center [137, 223] width 103 height 14
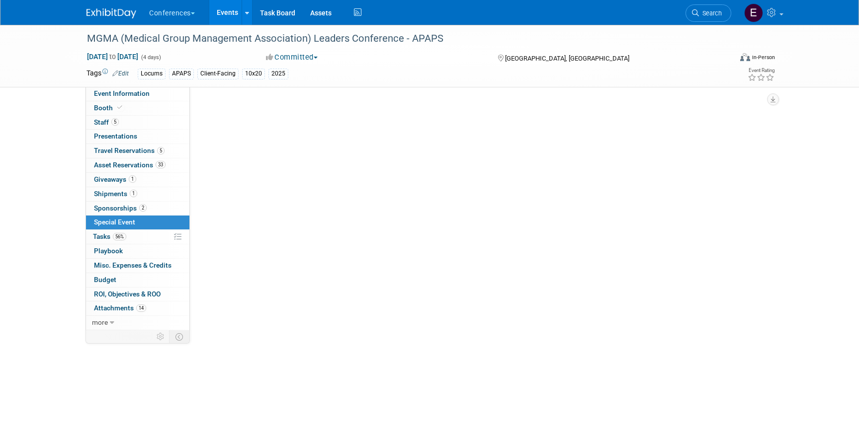
scroll to position [0, 0]
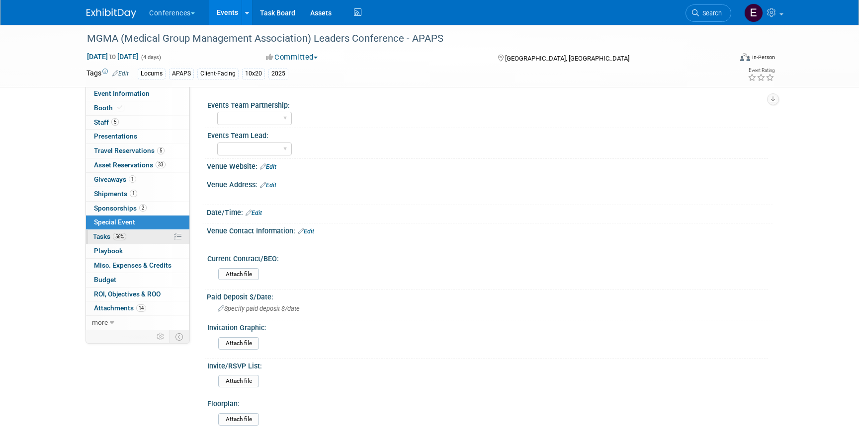
click at [139, 239] on link "56% Tasks 56%" at bounding box center [137, 237] width 103 height 14
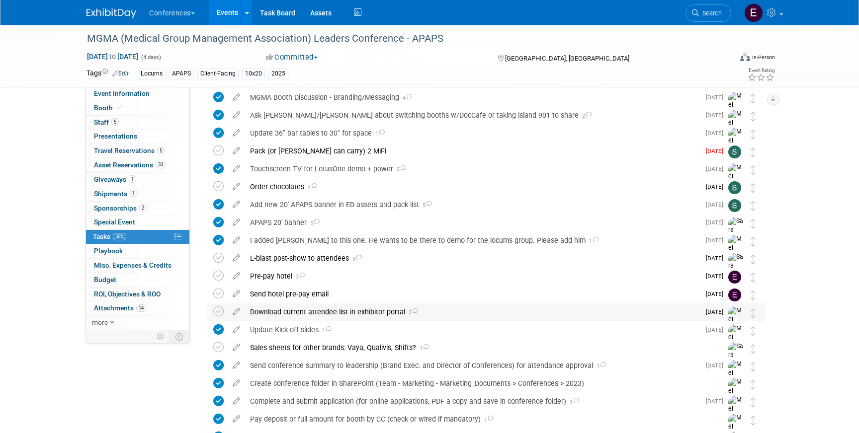
scroll to position [84, 0]
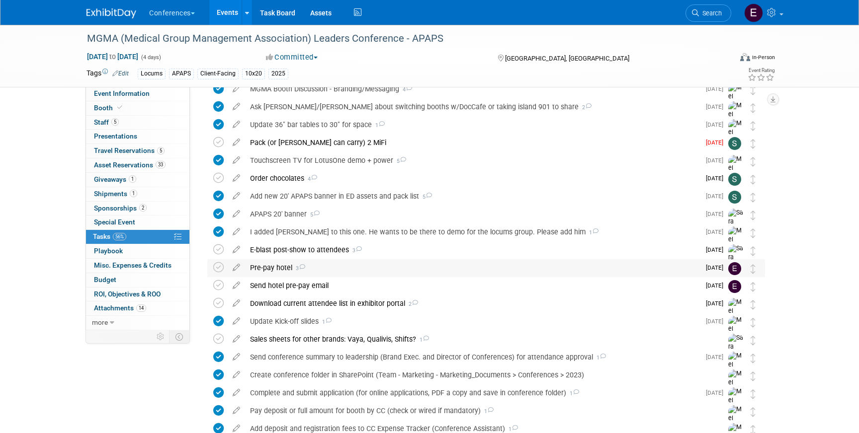
click at [419, 264] on div "Pre-pay hotel 3" at bounding box center [472, 267] width 455 height 17
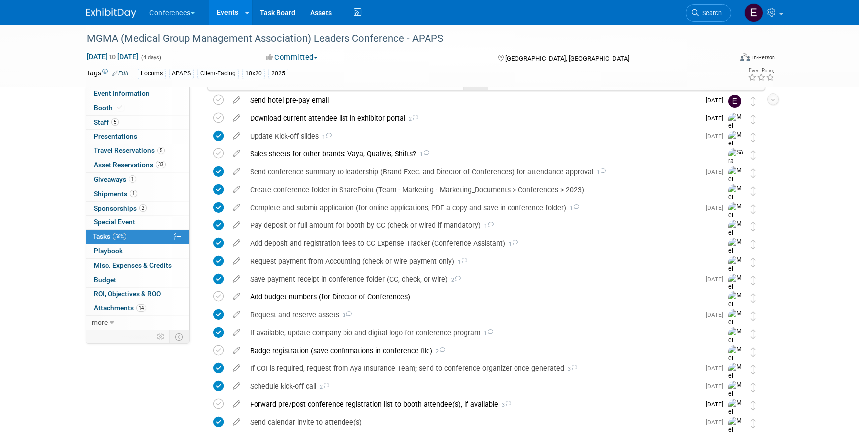
scroll to position [438, 0]
click at [93, 7] on link at bounding box center [117, 8] width 62 height 8
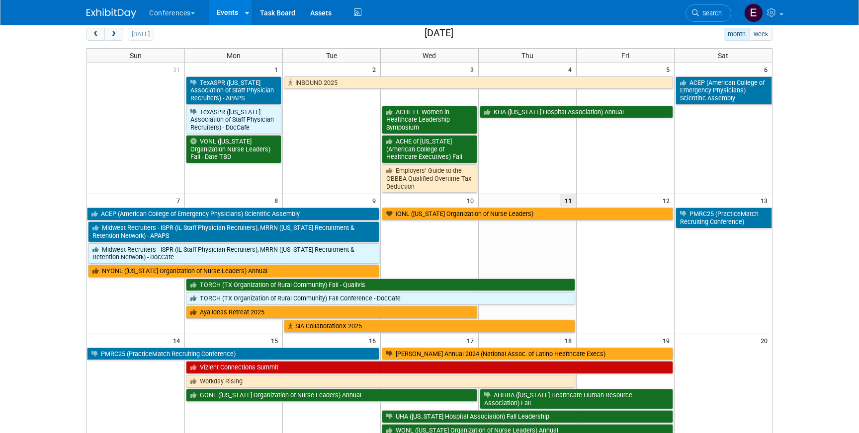
scroll to position [36, 0]
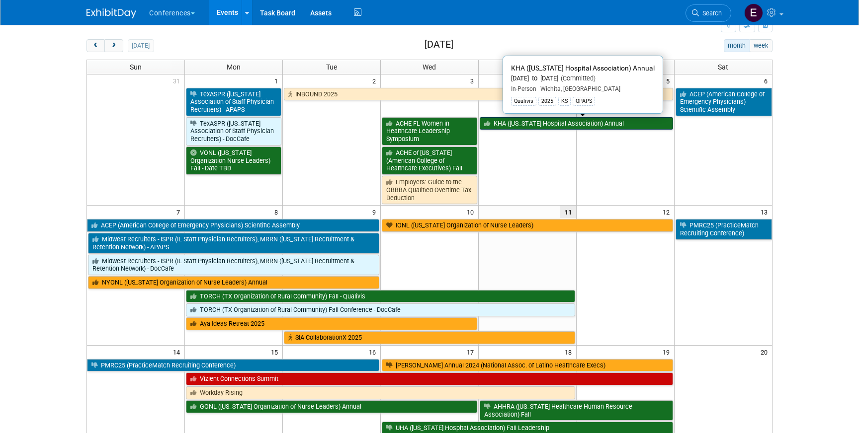
click at [616, 125] on link "KHA ([US_STATE] Hospital Association) Annual" at bounding box center [576, 123] width 193 height 13
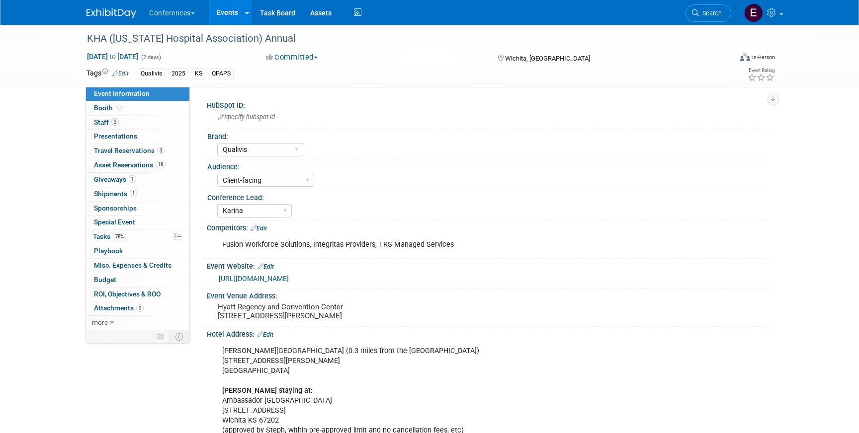
select select "Qualivis"
select select "Client-facing"
select select "Karina"
click at [122, 152] on span "Travel Reservations 3" at bounding box center [129, 151] width 71 height 8
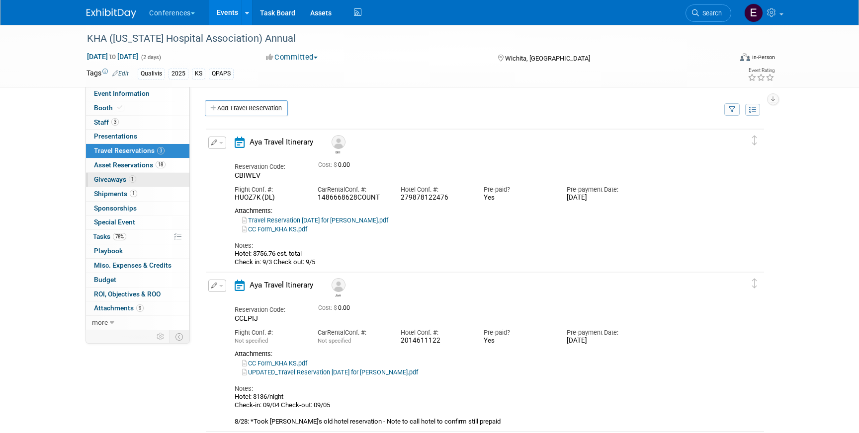
click at [117, 185] on link "1 Giveaways 1" at bounding box center [137, 180] width 103 height 14
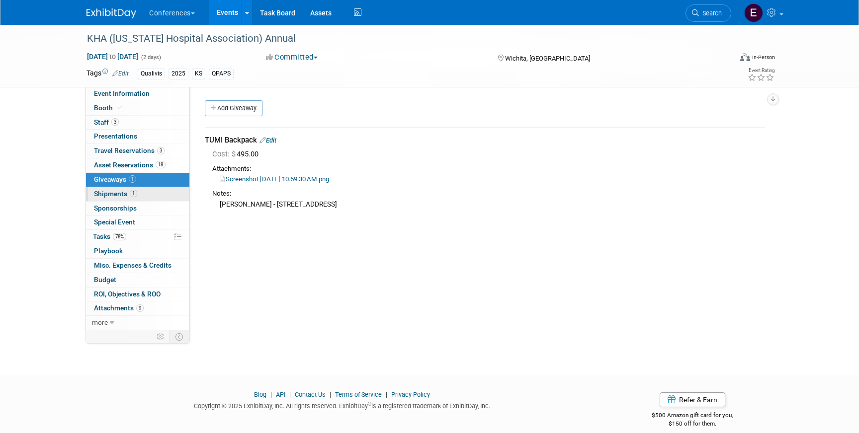
click at [113, 194] on span "Shipments 1" at bounding box center [115, 194] width 43 height 8
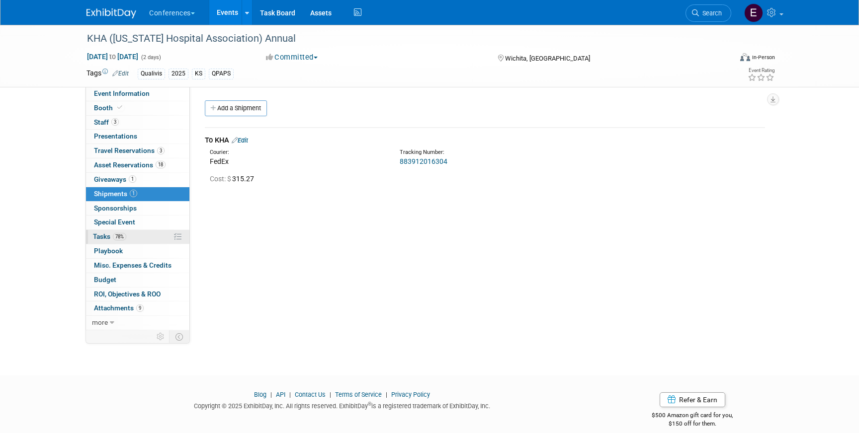
click at [150, 238] on link "78% Tasks 78%" at bounding box center [137, 237] width 103 height 14
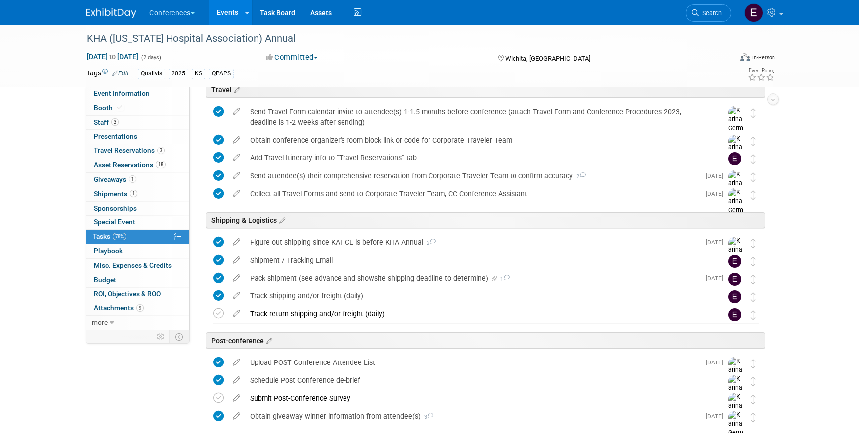
scroll to position [395, 0]
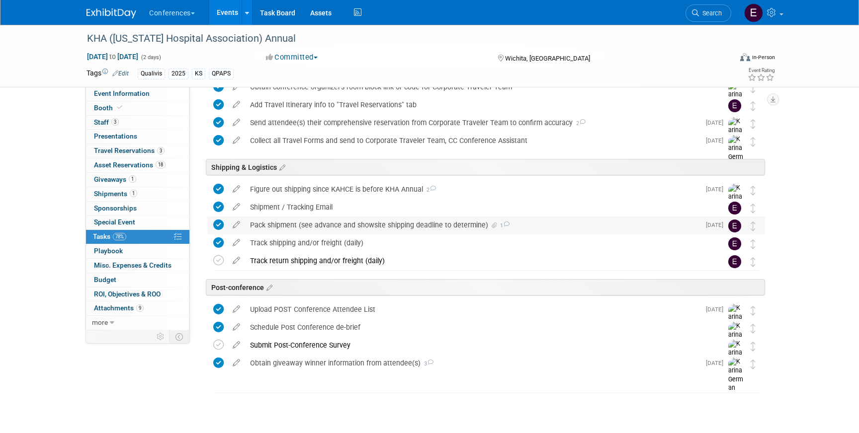
click at [332, 231] on div "Pack shipment (see advance and showsite shipping deadline to determine) 1" at bounding box center [472, 225] width 455 height 17
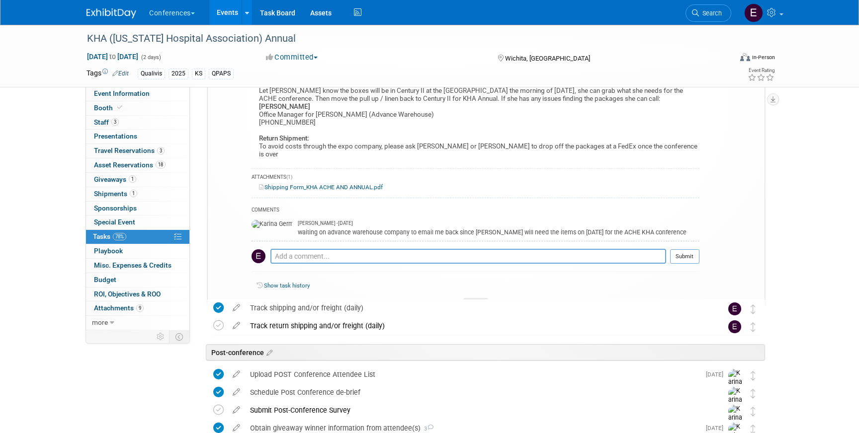
scroll to position [713, 0]
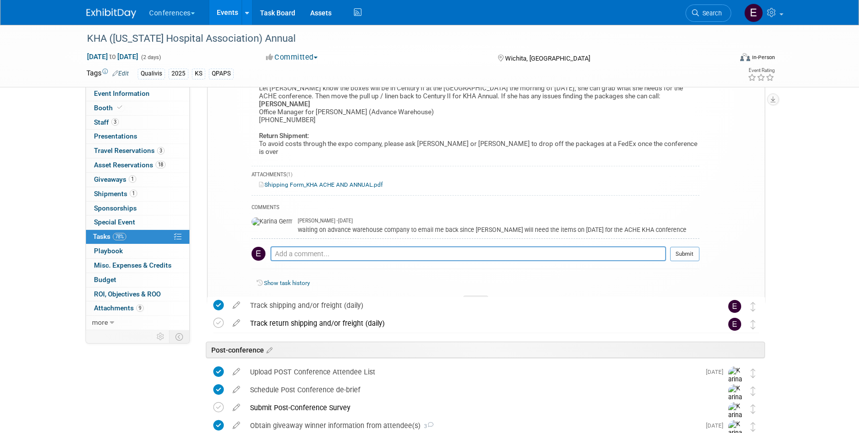
click at [101, 11] on img at bounding box center [111, 13] width 50 height 10
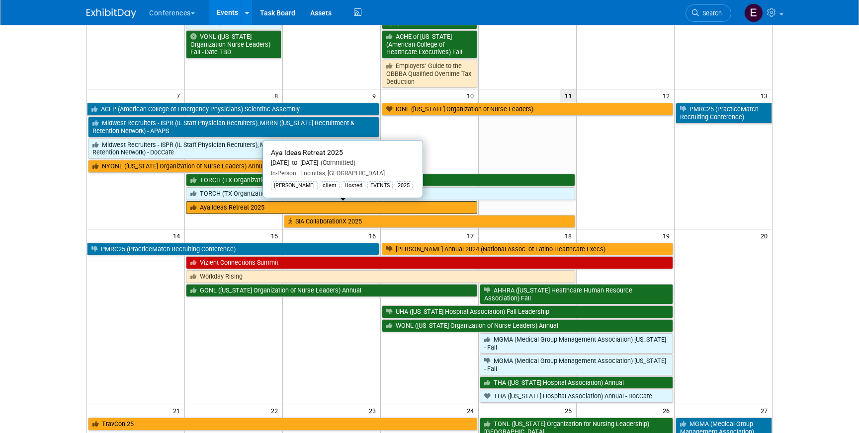
scroll to position [161, 0]
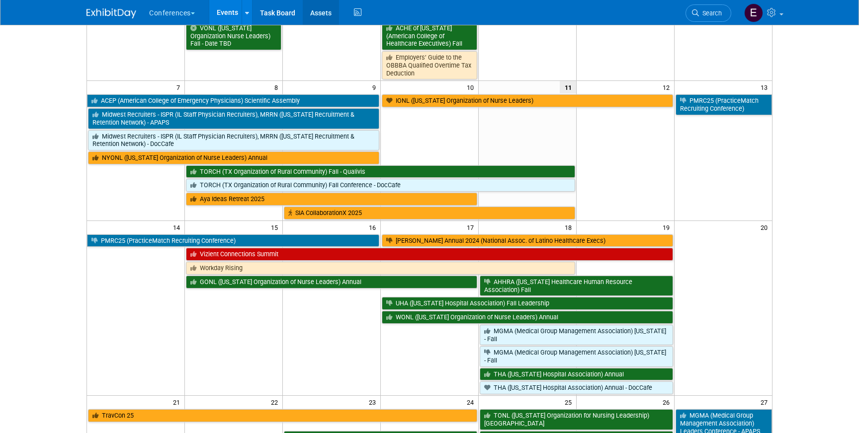
click at [319, 12] on link "Assets" at bounding box center [321, 12] width 36 height 25
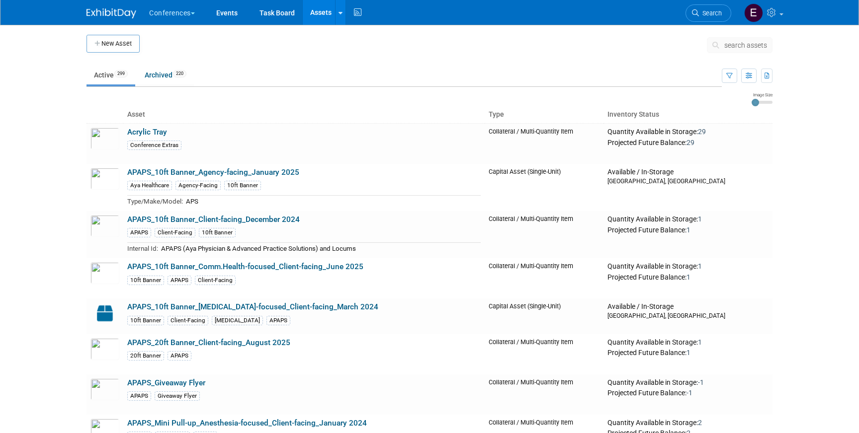
click at [729, 44] on span "search assets" at bounding box center [745, 45] width 43 height 8
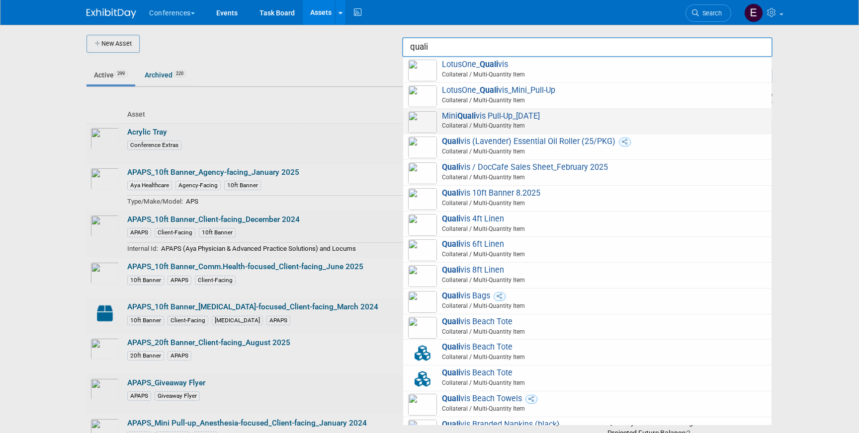
click at [571, 119] on span "Mini Quali vis Pull-Up_[DATE] Collateral / Multi-Quantity Item" at bounding box center [587, 121] width 358 height 20
type input "Mini Qualivis Pull-Up_[DATE]"
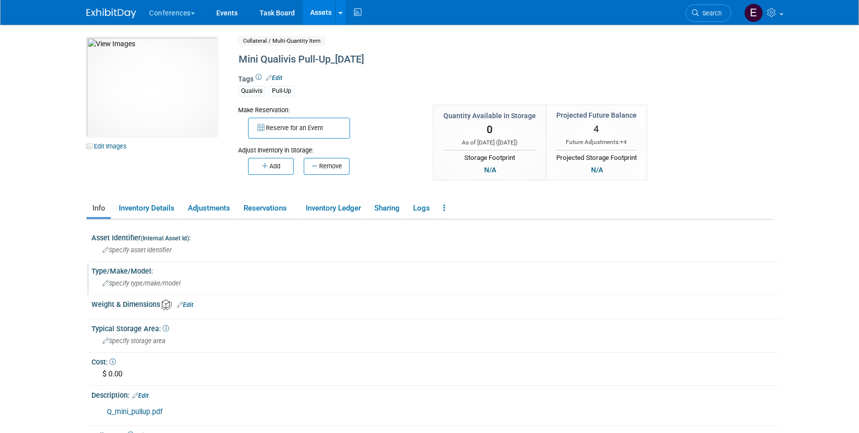
scroll to position [140, 0]
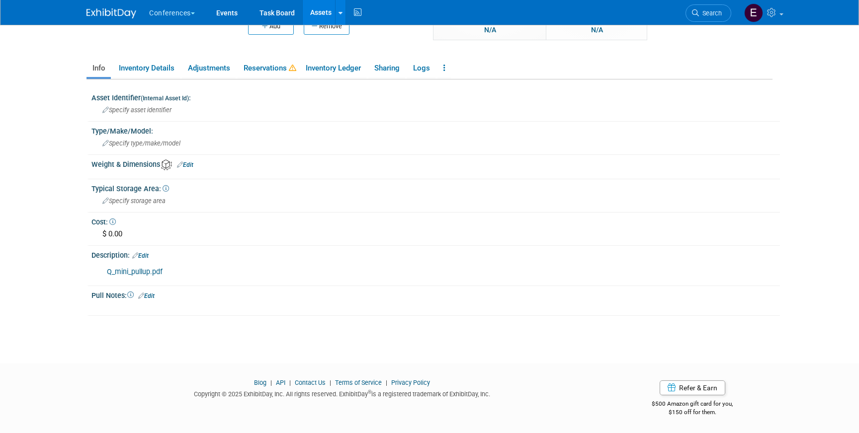
click at [137, 271] on link "Q_mini_pullup.pdf" at bounding box center [135, 272] width 56 height 8
